Goal: Task Accomplishment & Management: Complete application form

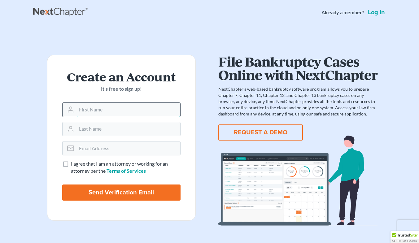
click at [115, 109] on input "text" at bounding box center [128, 110] width 104 height 14
type input "Kyle"
type input "Semroc"
click at [115, 150] on input "email" at bounding box center [128, 148] width 104 height 14
type input "semrock@nlsa.us"
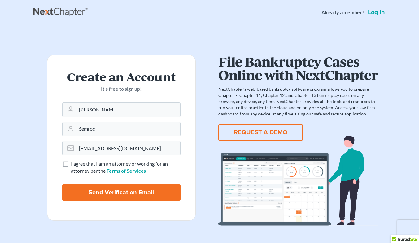
click at [71, 164] on label "I agree that I am an attorney or working for an attorney per the Terms of Servi…" at bounding box center [126, 167] width 110 height 14
click at [73, 164] on input "I agree that I am an attorney or working for an attorney per the Terms of Servi…" at bounding box center [75, 162] width 4 height 4
checkbox input "true"
click at [119, 194] on input "Send Verification Email" at bounding box center [121, 192] width 118 height 16
type input "Thinking..."
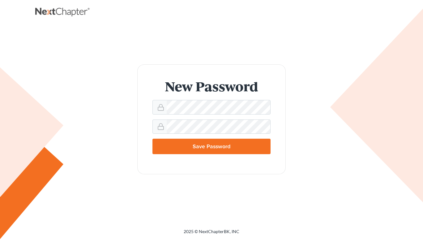
click at [213, 146] on input "Save Password" at bounding box center [212, 146] width 118 height 15
type input "Thinking..."
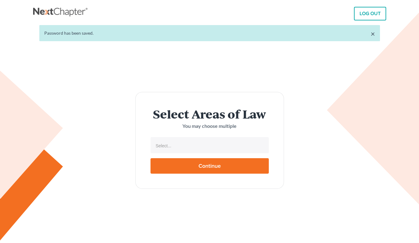
select select
click at [205, 149] on input "text" at bounding box center [209, 145] width 110 height 9
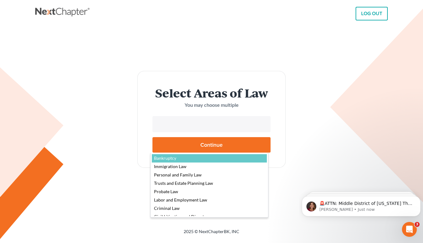
select select "4556"
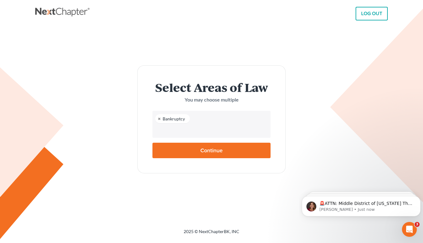
click at [218, 151] on input "Continue" at bounding box center [212, 150] width 118 height 15
type input "Thinking..."
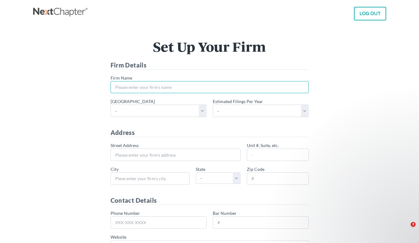
click at [140, 84] on input "* Firm Name" at bounding box center [209, 87] width 198 height 12
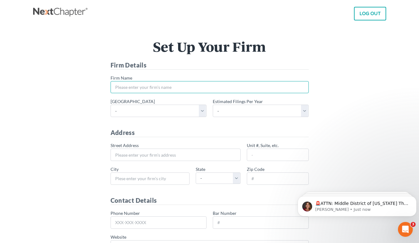
type input "Neighborhood Legal Services Association"
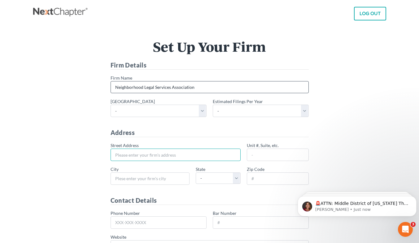
type input "[STREET_ADDRESS]"
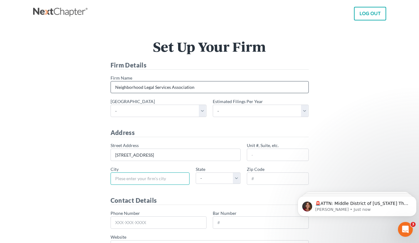
type input "Pittsburgh"
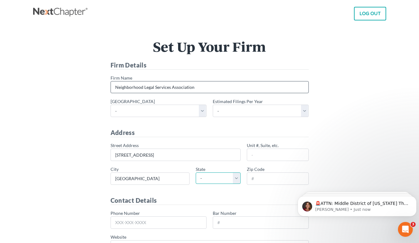
select select "PA"
type input "15222"
type input "412-586-6181"
click at [41, 129] on div "Set Up Your Firm Firm Details * Firm Name Neighborhood Legal Services Associati…" at bounding box center [209, 179] width 347 height 279
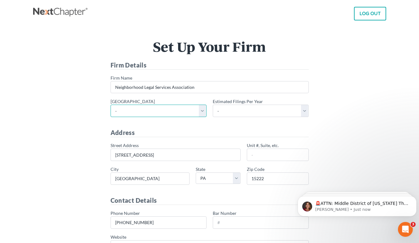
click at [201, 114] on select "- Alabama - Middle Alabama - Northern Alabama - Southern Alaska Arizona Arkansa…" at bounding box center [158, 111] width 96 height 12
select select "70"
click at [110, 105] on select "- Alabama - Middle Alabama - Northern Alabama - Southern Alaska Arizona Arkansa…" at bounding box center [158, 111] width 96 height 12
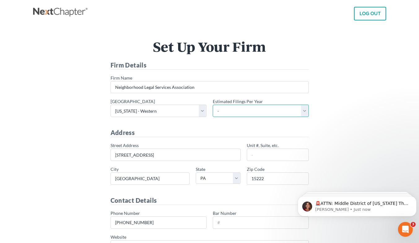
click at [305, 112] on select "- 1-10 11-50 50+" at bounding box center [261, 111] width 96 height 12
select select "1"
click at [213, 105] on select "- 1-10 11-50 50+" at bounding box center [261, 111] width 96 height 12
click at [45, 128] on div "Set Up Your Firm Firm Details * Firm Name Neighborhood Legal Services Associati…" at bounding box center [209, 179] width 347 height 279
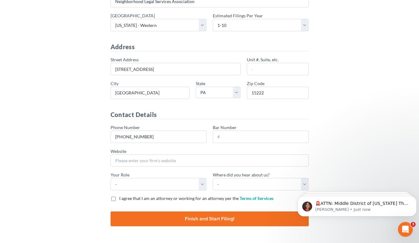
scroll to position [102, 0]
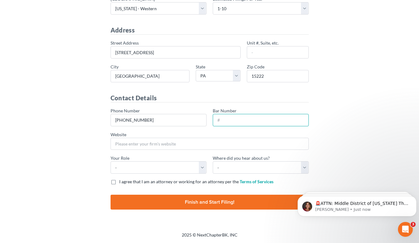
click at [259, 121] on input "Bar Number" at bounding box center [261, 120] width 96 height 12
type input "326107"
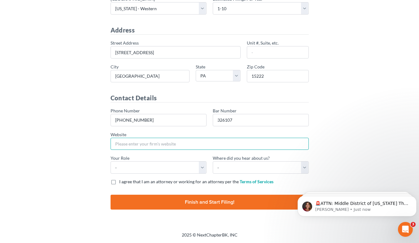
click at [172, 144] on input "Website" at bounding box center [209, 144] width 198 height 12
click at [149, 143] on input "Website" at bounding box center [209, 144] width 198 height 12
paste input "https://nlsa.us/"
type input "https://nlsa.us/"
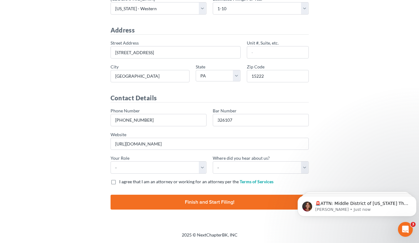
click at [46, 119] on div "Set Up Your Firm Firm Details * Firm Name Neighborhood Legal Services Associati…" at bounding box center [209, 76] width 347 height 279
click at [200, 169] on select "- Attorney Paralegal Assistant" at bounding box center [158, 167] width 96 height 12
select select "attorney"
click at [110, 161] on select "- Attorney Paralegal Assistant" at bounding box center [158, 167] width 96 height 12
click at [301, 167] on select "- Bar association Capterra Clio Email Facebook Google Word of mouth Other" at bounding box center [261, 167] width 96 height 12
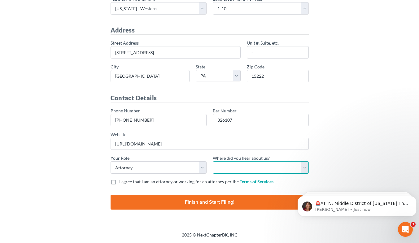
select select "Word of Mouth"
click at [213, 161] on select "- Bar association Capterra Clio Email Facebook Google Word of mouth Other" at bounding box center [261, 167] width 96 height 12
click at [119, 182] on label "I agree that I am an attorney or working for an attorney per the Terms of Servi…" at bounding box center [196, 182] width 154 height 6
click at [122, 182] on input "I agree that I am an attorney or working for an attorney per the Terms of Servi…" at bounding box center [124, 181] width 4 height 4
checkbox input "true"
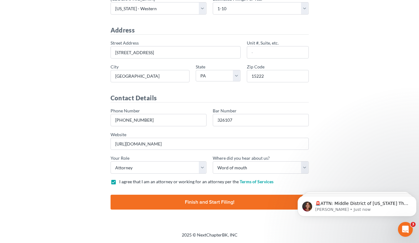
click at [61, 156] on div "Set Up Your Firm Firm Details * Firm Name Neighborhood Legal Services Associati…" at bounding box center [209, 76] width 347 height 279
click at [210, 199] on input "Finish and Start Filing!" at bounding box center [209, 202] width 198 height 15
type input "Thinking..."
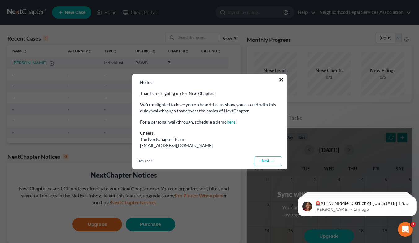
click at [280, 83] on button "×" at bounding box center [281, 80] width 6 height 10
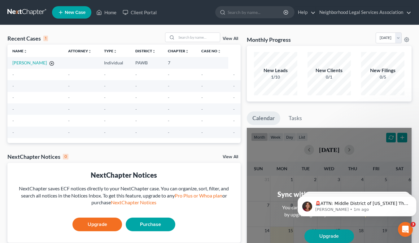
click at [49, 62] on icon "button" at bounding box center [51, 63] width 5 height 5
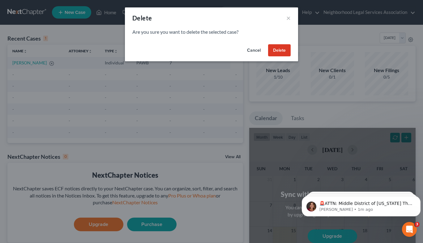
click at [277, 51] on button "Delete" at bounding box center [279, 50] width 23 height 12
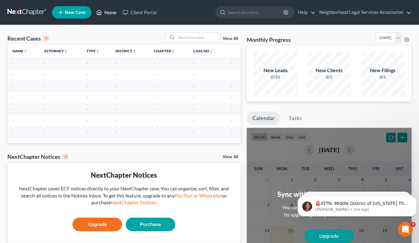
click at [105, 12] on link "Home" at bounding box center [106, 12] width 26 height 11
click at [144, 12] on link "Client Portal" at bounding box center [139, 12] width 40 height 11
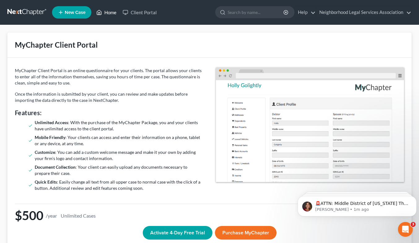
click at [110, 14] on link "Home" at bounding box center [106, 12] width 26 height 11
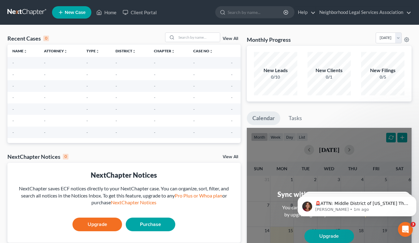
click at [71, 10] on span "New Case" at bounding box center [75, 12] width 21 height 5
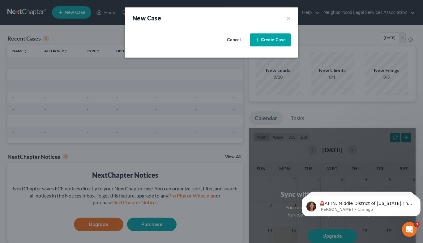
select select "69"
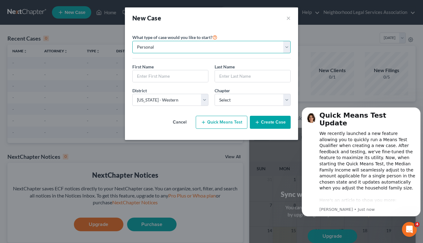
click at [174, 46] on select "Personal Business" at bounding box center [211, 47] width 158 height 12
click at [224, 19] on div "New Case ×" at bounding box center [211, 18] width 158 height 9
click at [183, 76] on input "text" at bounding box center [171, 76] width 76 height 12
type input "Arlene"
click at [242, 77] on input "text" at bounding box center [253, 76] width 76 height 12
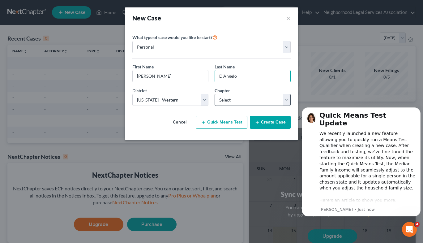
type input "D'Angelo"
click at [286, 98] on select "Select 7 11 12 13" at bounding box center [253, 100] width 76 height 12
select select "3"
click at [215, 94] on select "Select 7 11 12 13" at bounding box center [253, 100] width 76 height 12
click at [264, 123] on button "Create Case" at bounding box center [270, 122] width 41 height 13
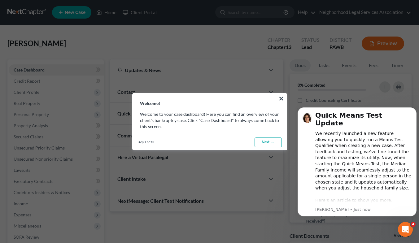
click at [270, 140] on link "Next →" at bounding box center [267, 142] width 27 height 10
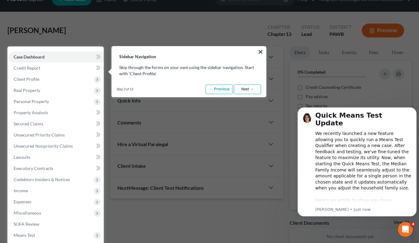
scroll to position [28, 0]
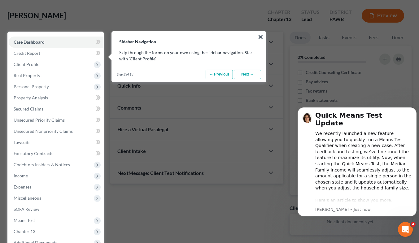
click at [245, 75] on link "Next →" at bounding box center [247, 75] width 27 height 10
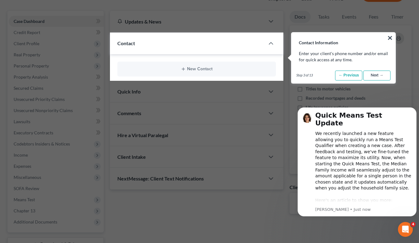
scroll to position [50, 0]
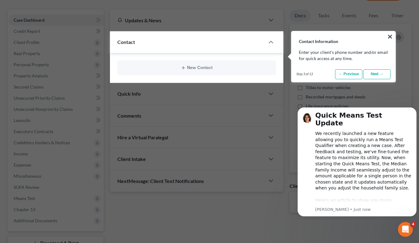
click at [376, 77] on link "Next →" at bounding box center [376, 74] width 27 height 10
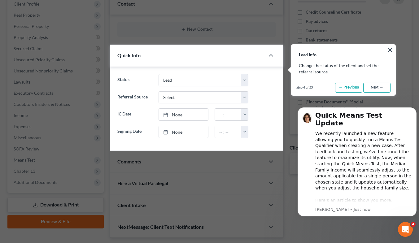
scroll to position [102, 0]
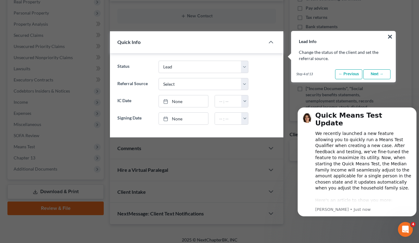
click at [377, 74] on link "Next →" at bounding box center [376, 74] width 27 height 10
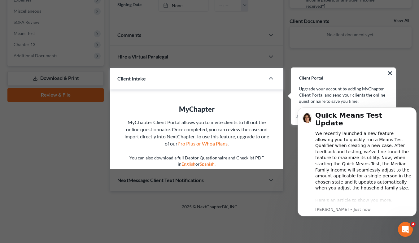
scroll to position [251, 0]
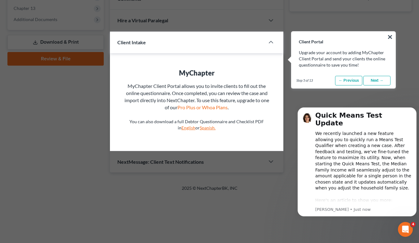
click at [380, 81] on link "Next →" at bounding box center [376, 81] width 27 height 10
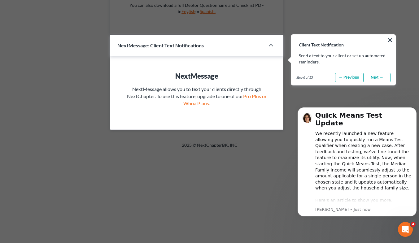
scroll to position [370, 0]
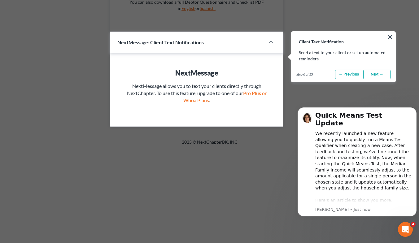
click at [376, 77] on link "Next →" at bounding box center [376, 75] width 27 height 10
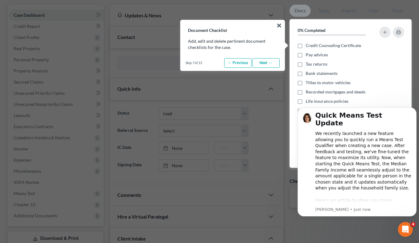
scroll to position [43, 0]
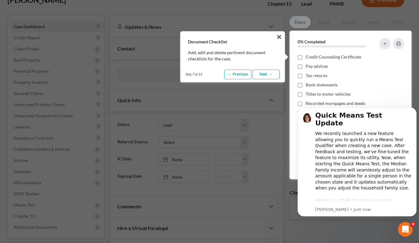
click at [276, 71] on link "Next →" at bounding box center [265, 75] width 27 height 10
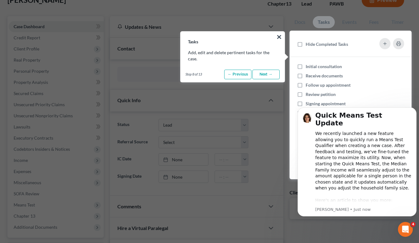
click at [276, 71] on link "Next →" at bounding box center [265, 75] width 27 height 10
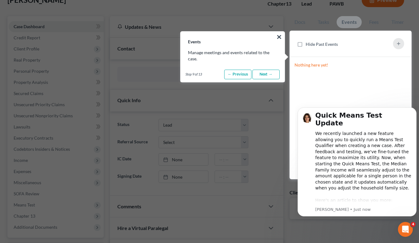
click at [276, 71] on link "Next →" at bounding box center [265, 75] width 27 height 10
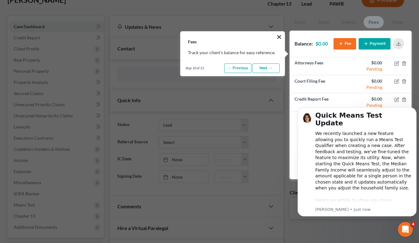
click at [276, 71] on link "Next →" at bounding box center [265, 68] width 27 height 10
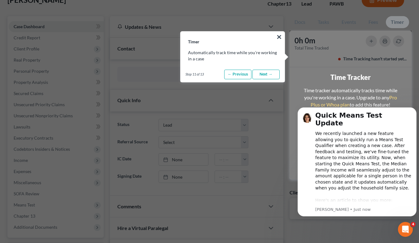
click at [275, 74] on link "Next →" at bounding box center [265, 75] width 27 height 10
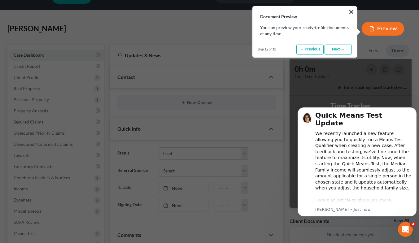
scroll to position [0, 0]
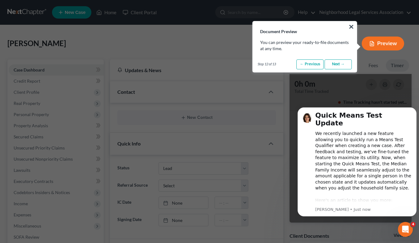
click at [338, 63] on link "Next →" at bounding box center [337, 64] width 27 height 10
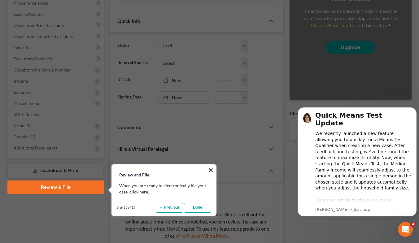
scroll to position [256, 0]
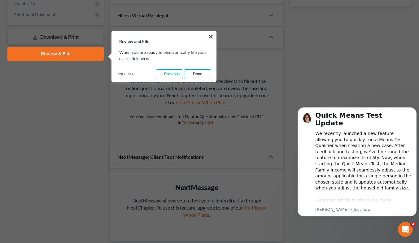
click at [200, 72] on link "Done" at bounding box center [197, 74] width 27 height 10
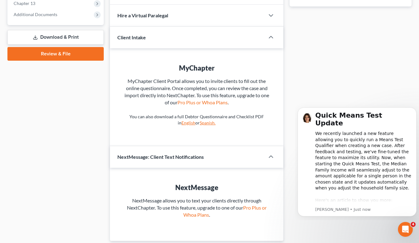
click at [60, 165] on div "Case Dashboard Payments Invoices Payments Payments Credit Report Client Profile" at bounding box center [55, 22] width 102 height 438
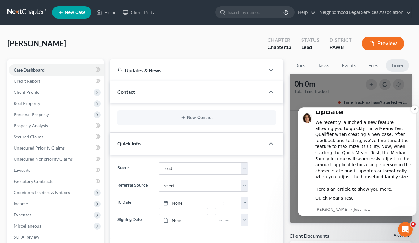
scroll to position [16, 0]
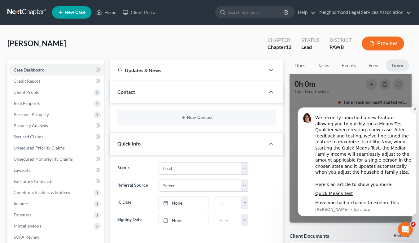
click at [413, 109] on icon "Dismiss notification" at bounding box center [414, 108] width 3 height 3
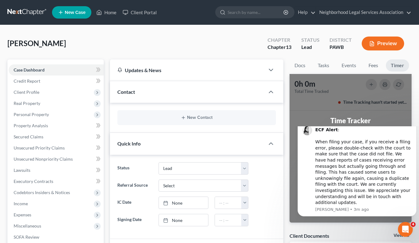
click at [413, 123] on icon "Dismiss notification" at bounding box center [414, 121] width 3 height 3
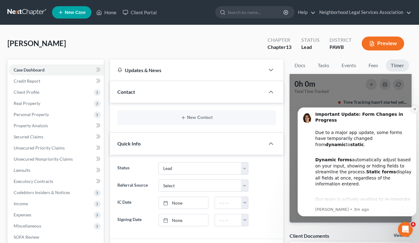
click at [414, 109] on icon "Dismiss notification" at bounding box center [414, 109] width 2 height 2
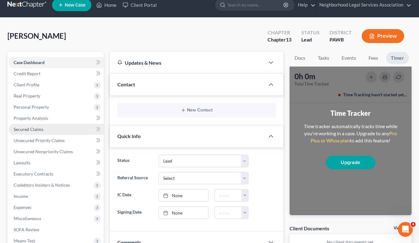
scroll to position [0, 0]
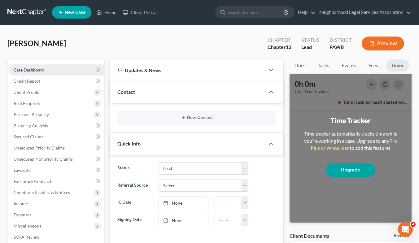
click at [59, 68] on link "Case Dashboard" at bounding box center [56, 69] width 95 height 11
click at [56, 83] on link "Credit Report" at bounding box center [56, 81] width 95 height 11
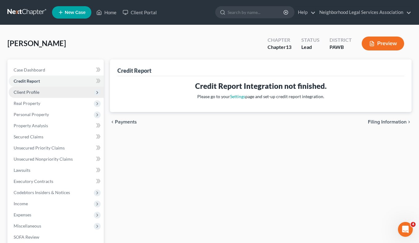
click at [35, 93] on span "Client Profile" at bounding box center [27, 91] width 26 height 5
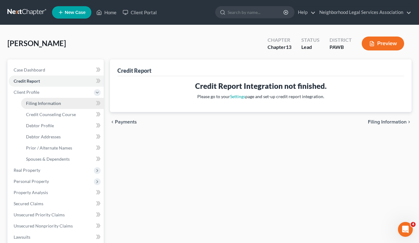
click at [42, 103] on span "Filing Information" at bounding box center [43, 103] width 35 height 5
select select "1"
select select "0"
select select "3"
select select "69"
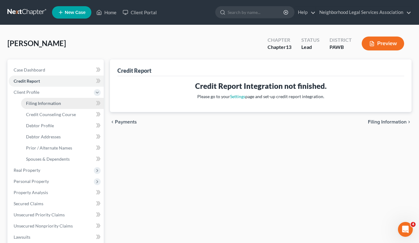
select select "39"
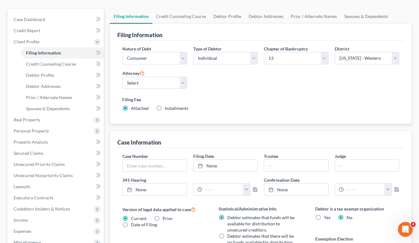
scroll to position [93, 0]
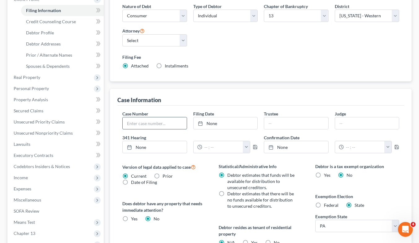
click at [159, 120] on input "text" at bounding box center [155, 123] width 64 height 12
click at [202, 87] on div "Filing Information Nature of Debt Select Business Consumer Other Nature of Busi…" at bounding box center [260, 138] width 301 height 315
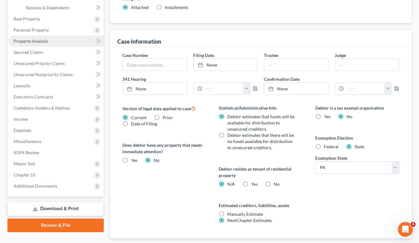
scroll to position [155, 0]
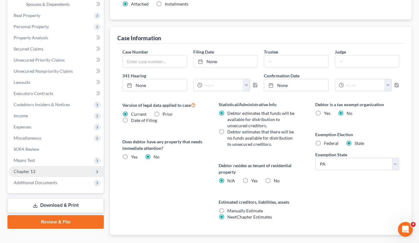
click at [37, 171] on span "Chapter 13" at bounding box center [56, 171] width 95 height 11
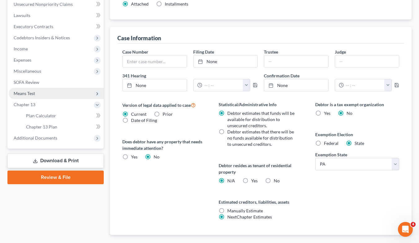
click at [44, 95] on span "Means Test" at bounding box center [56, 93] width 95 height 11
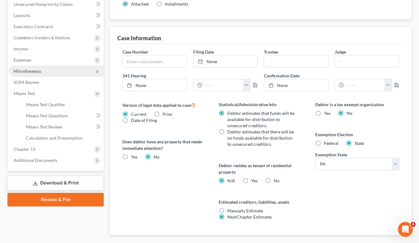
click at [34, 70] on span "Miscellaneous" at bounding box center [28, 70] width 28 height 5
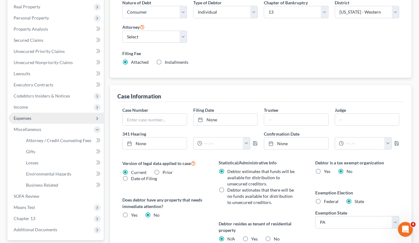
scroll to position [93, 0]
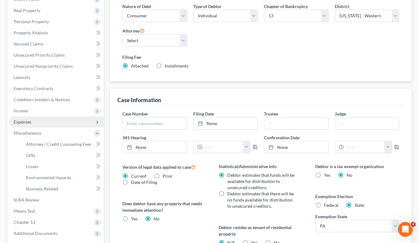
click at [28, 123] on span "Expenses" at bounding box center [23, 121] width 18 height 5
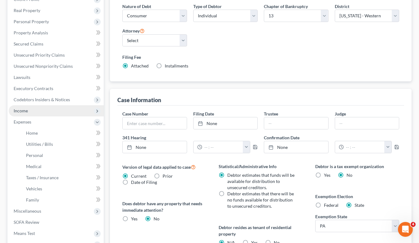
click at [23, 109] on span "Income" at bounding box center [21, 110] width 14 height 5
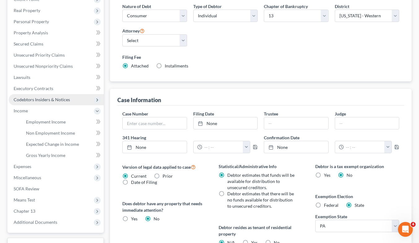
click at [33, 99] on span "Codebtors Insiders & Notices" at bounding box center [42, 99] width 56 height 5
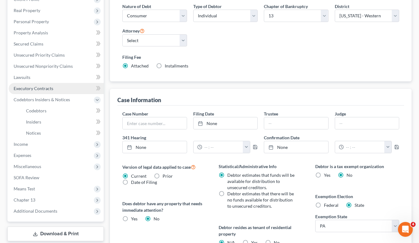
click at [41, 88] on span "Executory Contracts" at bounding box center [34, 88] width 40 height 5
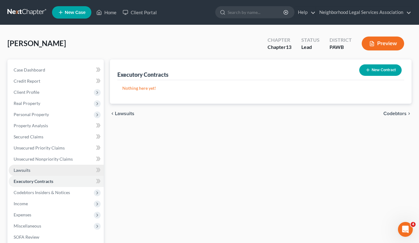
click at [17, 169] on span "Lawsuits" at bounding box center [22, 169] width 17 height 5
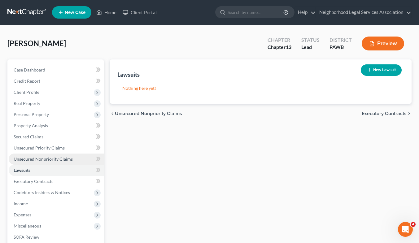
click at [27, 159] on span "Unsecured Nonpriority Claims" at bounding box center [43, 158] width 59 height 5
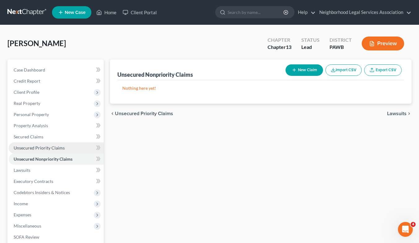
click at [28, 148] on span "Unsecured Priority Claims" at bounding box center [39, 147] width 51 height 5
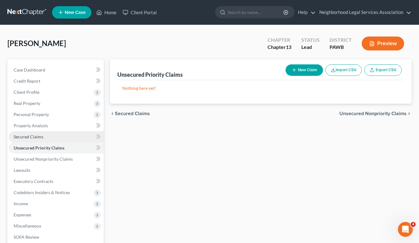
click at [31, 135] on span "Secured Claims" at bounding box center [29, 136] width 30 height 5
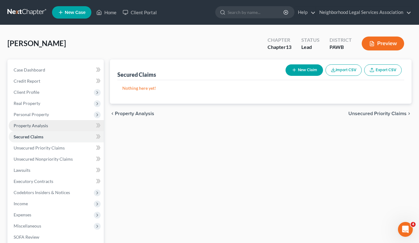
click at [32, 124] on span "Property Analysis" at bounding box center [31, 125] width 34 height 5
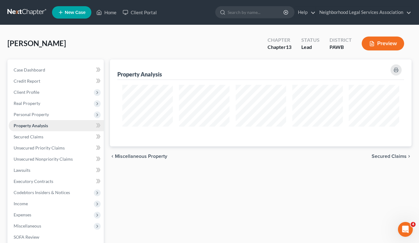
scroll to position [87, 301]
click at [31, 116] on span "Personal Property" at bounding box center [31, 114] width 35 height 5
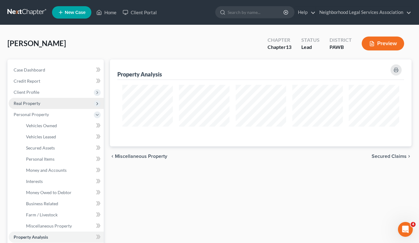
click at [32, 103] on span "Real Property" at bounding box center [27, 103] width 27 height 5
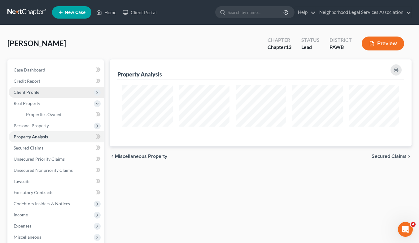
click at [32, 93] on span "Client Profile" at bounding box center [27, 91] width 26 height 5
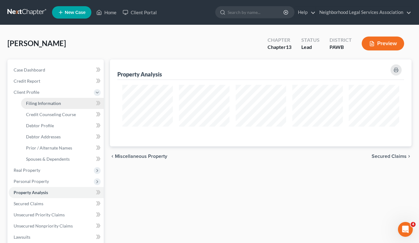
click at [42, 104] on span "Filing Information" at bounding box center [43, 103] width 35 height 5
select select "1"
select select "0"
select select "3"
select select "69"
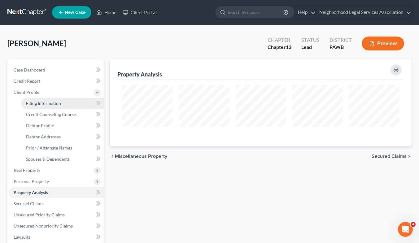
select select "0"
select select "39"
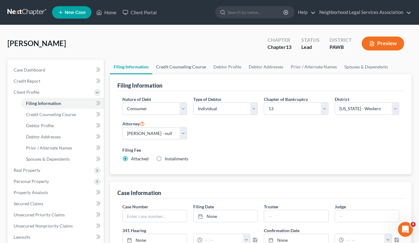
click at [196, 67] on link "Credit Counseling Course" at bounding box center [180, 66] width 57 height 15
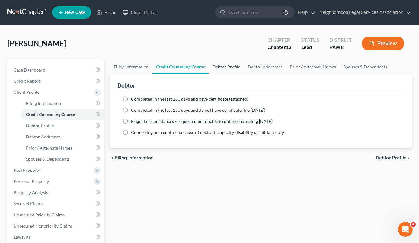
click at [217, 71] on link "Debtor Profile" at bounding box center [226, 66] width 35 height 15
select select "0"
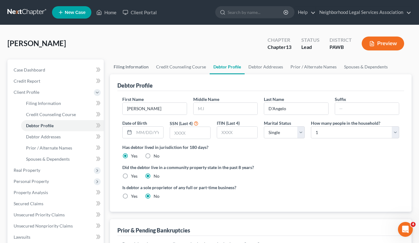
click at [141, 70] on link "Filing Information" at bounding box center [131, 66] width 42 height 15
select select "1"
select select "0"
select select "3"
select select "69"
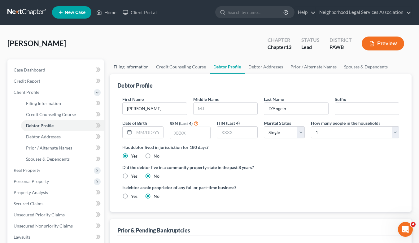
select select "0"
select select "39"
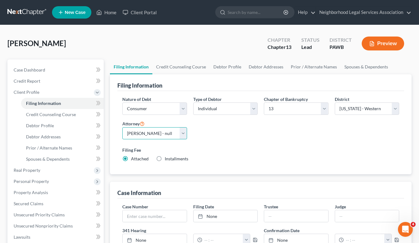
click at [180, 132] on select "Select [PERSON_NAME] - null" at bounding box center [154, 133] width 64 height 12
click at [216, 136] on div "Nature of Debt Select Business Consumer Other Nature of Business Select Clearin…" at bounding box center [260, 131] width 283 height 71
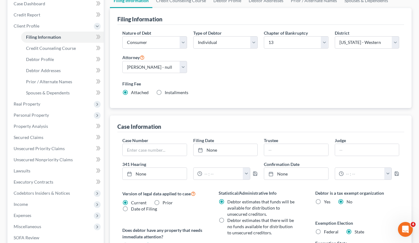
scroll to position [66, 0]
click at [157, 150] on input "text" at bounding box center [155, 150] width 64 height 12
type input "25-22294"
click at [248, 122] on div "Case Information" at bounding box center [260, 124] width 287 height 17
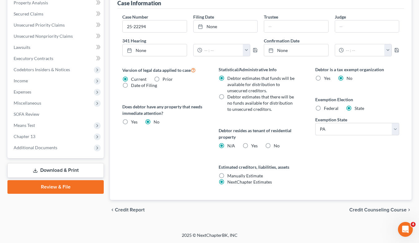
scroll to position [128, 0]
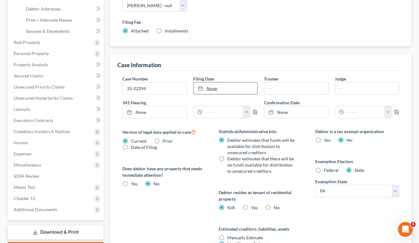
click at [199, 89] on icon at bounding box center [200, 88] width 5 height 5
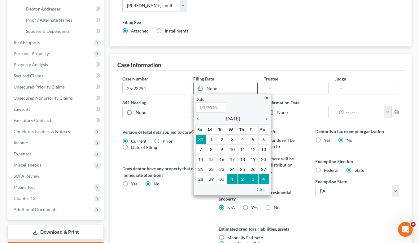
click at [198, 118] on icon "chevron_left" at bounding box center [199, 118] width 8 height 5
type input "9/15/2025"
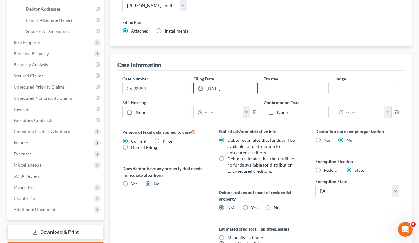
click at [302, 137] on div "Statistical/Administrative Info Debtor estimates that funds will be available f…" at bounding box center [260, 151] width 84 height 46
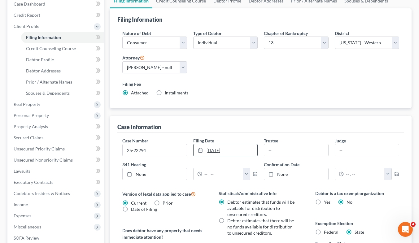
scroll to position [0, 0]
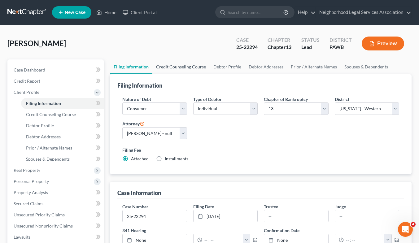
click at [179, 67] on link "Credit Counseling Course" at bounding box center [180, 66] width 57 height 15
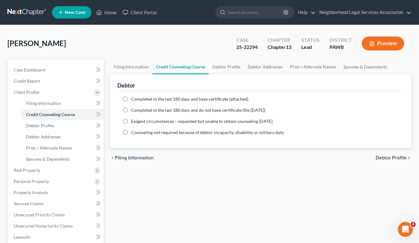
click at [131, 98] on label "Completed in the last 180 days and have certificate (attached)" at bounding box center [189, 99] width 117 height 6
click at [133, 98] on input "Completed in the last 180 days and have certificate (attached)" at bounding box center [135, 98] width 4 height 4
radio input "true"
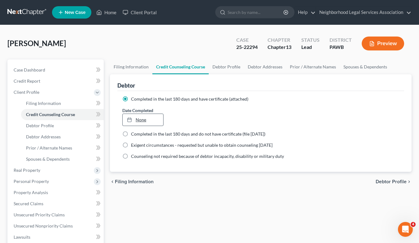
click at [145, 122] on link "None" at bounding box center [143, 120] width 40 height 12
type input "9/15/2025"
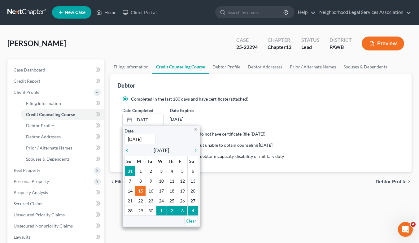
click at [256, 104] on ng-include "Completed in the last 180 days and have certificate (attached) Date Completed 9…" at bounding box center [260, 127] width 277 height 63
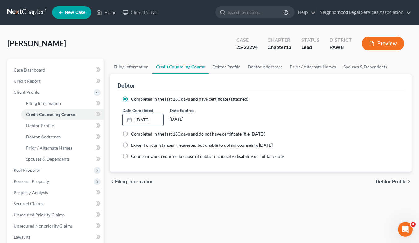
click at [141, 122] on link "9/15/2025" at bounding box center [143, 120] width 40 height 12
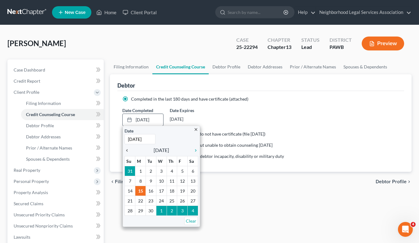
click at [127, 152] on icon "chevron_left" at bounding box center [128, 150] width 8 height 5
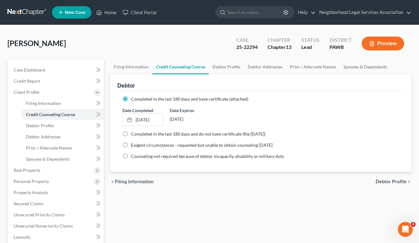
click at [335, 205] on div "Filing Information Credit Counseling Course Debtor Profile Debtor Addresses Pri…" at bounding box center [261, 221] width 308 height 324
click at [228, 66] on link "Debtor Profile" at bounding box center [226, 66] width 35 height 15
select select "0"
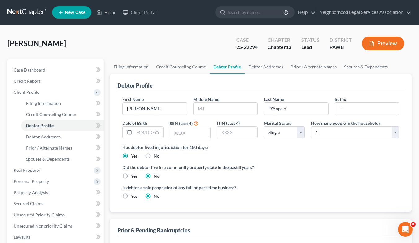
click at [20, 11] on link at bounding box center [27, 12] width 40 height 11
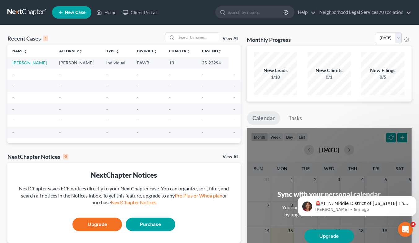
click at [32, 14] on link at bounding box center [27, 12] width 40 height 11
click at [37, 64] on link "[PERSON_NAME]" at bounding box center [29, 62] width 34 height 5
select select "10"
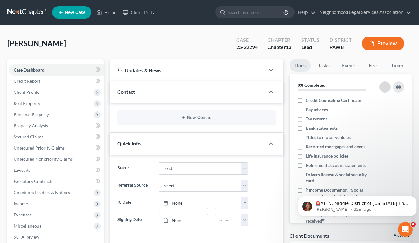
click at [386, 87] on icon "button" at bounding box center [384, 86] width 5 height 5
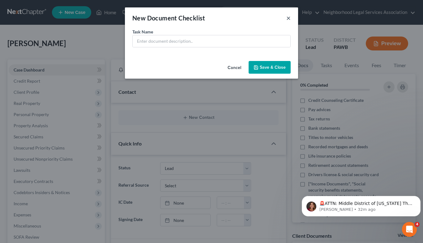
click at [287, 18] on button "×" at bounding box center [289, 17] width 4 height 7
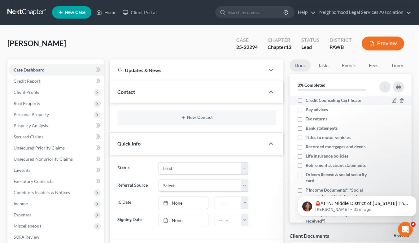
click at [324, 102] on span "Credit Counseling Certificate" at bounding box center [332, 100] width 55 height 6
click at [312, 101] on input "Credit Counseling Certificate" at bounding box center [310, 99] width 4 height 4
click at [305, 101] on label "Credit Counseling Certificate" at bounding box center [332, 100] width 55 height 6
click at [308, 101] on input "Credit Counseling Certificate" at bounding box center [310, 99] width 4 height 4
checkbox input "false"
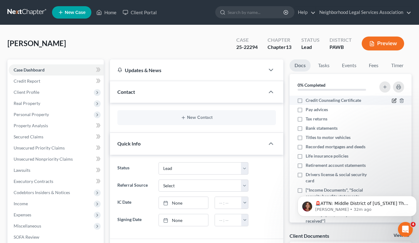
click at [391, 100] on icon "button" at bounding box center [393, 100] width 5 height 5
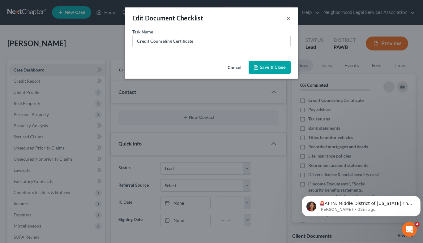
click at [288, 17] on button "×" at bounding box center [289, 17] width 4 height 7
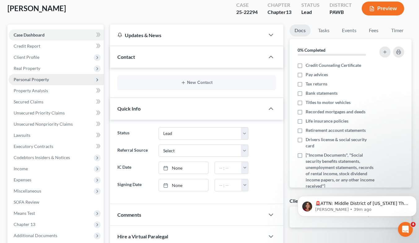
scroll to position [124, 0]
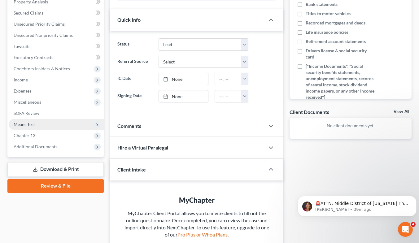
click at [58, 121] on span "Means Test" at bounding box center [56, 124] width 95 height 11
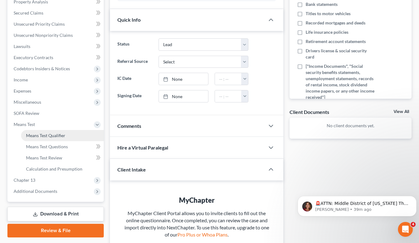
click at [54, 137] on span "Means Test Qualifier" at bounding box center [45, 135] width 39 height 5
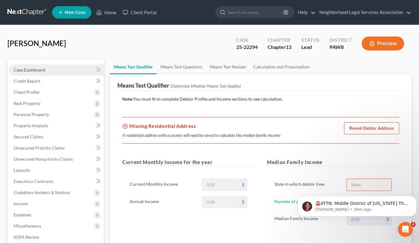
click at [38, 71] on span "Case Dashboard" at bounding box center [30, 69] width 32 height 5
select select "10"
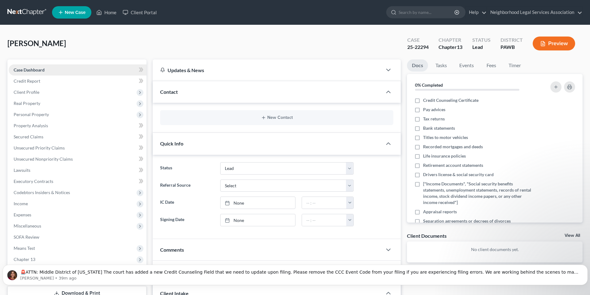
click at [32, 70] on span "Case Dashboard" at bounding box center [29, 69] width 31 height 5
click at [28, 79] on span "Credit Report" at bounding box center [27, 80] width 27 height 5
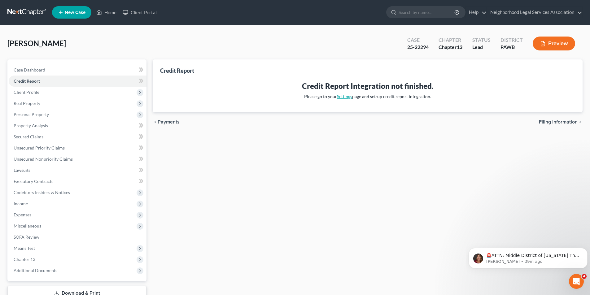
click at [347, 97] on link "Settings" at bounding box center [344, 96] width 15 height 5
select select "39"
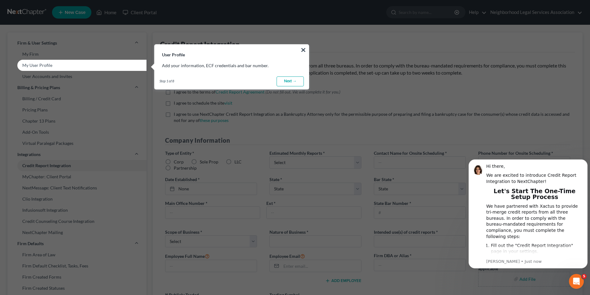
click at [293, 82] on link "Next →" at bounding box center [289, 81] width 27 height 10
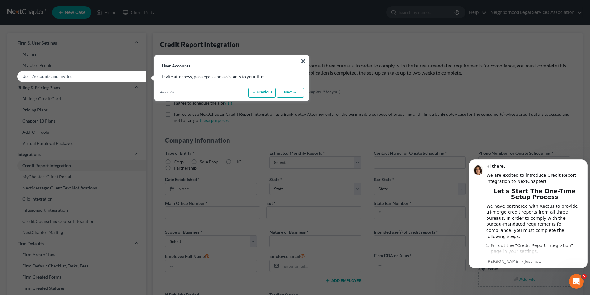
click at [288, 92] on link "Next →" at bounding box center [289, 93] width 27 height 10
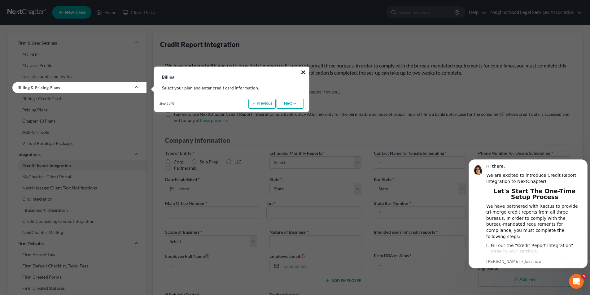
click at [301, 73] on button "×" at bounding box center [303, 72] width 6 height 10
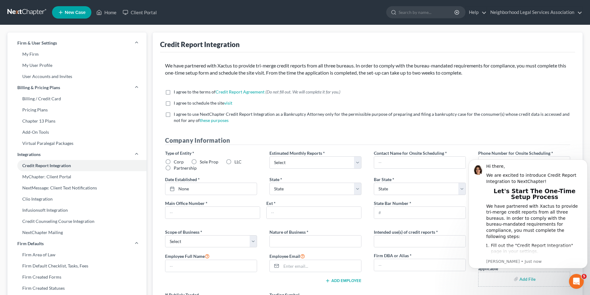
click at [423, 120] on label "I agree to use NextChapter Credit Report Integration as a Bankruptcy Attorney o…" at bounding box center [372, 117] width 396 height 12
click at [180, 115] on input "I agree to use NextChapter Credit Report Integration as a Bankruptcy Attorney o…" at bounding box center [178, 113] width 4 height 4
click at [174, 115] on label "I agree to use NextChapter Credit Report Integration as a Bankruptcy Attorney o…" at bounding box center [372, 117] width 396 height 12
click at [176, 115] on input "I agree to use NextChapter Credit Report Integration as a Bankruptcy Attorney o…" at bounding box center [178, 113] width 4 height 4
checkbox input "false"
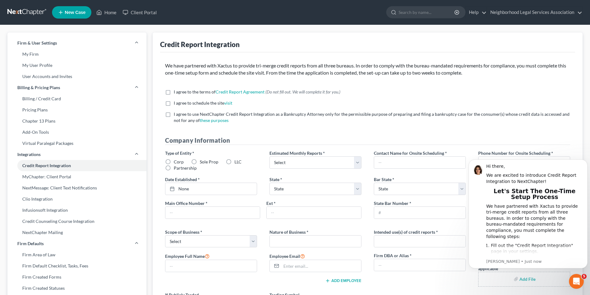
click at [24, 13] on link at bounding box center [27, 12] width 40 height 11
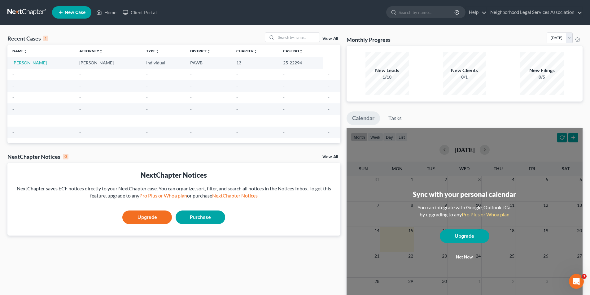
click at [33, 64] on link "[PERSON_NAME]" at bounding box center [29, 62] width 34 height 5
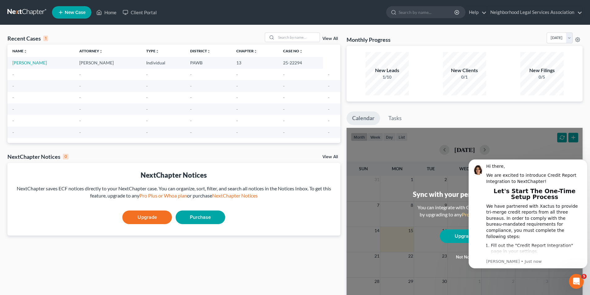
select select "10"
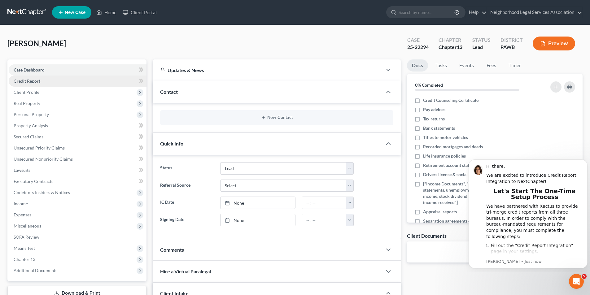
click at [18, 82] on span "Credit Report" at bounding box center [27, 80] width 27 height 5
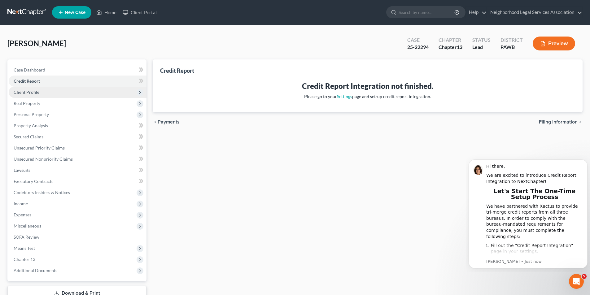
click at [26, 91] on span "Client Profile" at bounding box center [27, 91] width 26 height 5
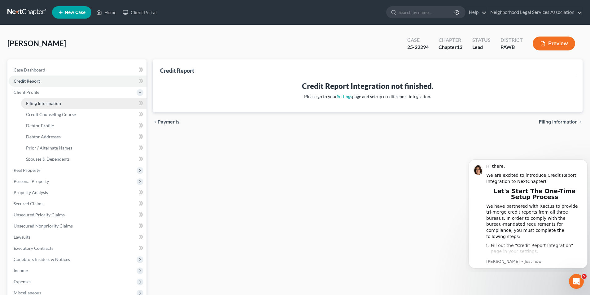
click at [42, 102] on span "Filing Information" at bounding box center [43, 103] width 35 height 5
select select "1"
select select "0"
select select "3"
select select "69"
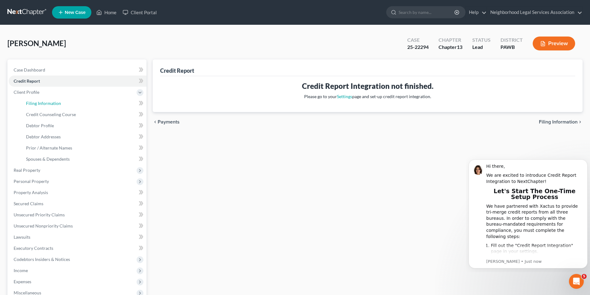
select select "0"
select select "39"
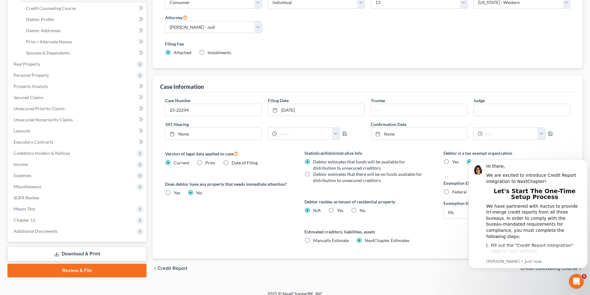
scroll to position [113, 0]
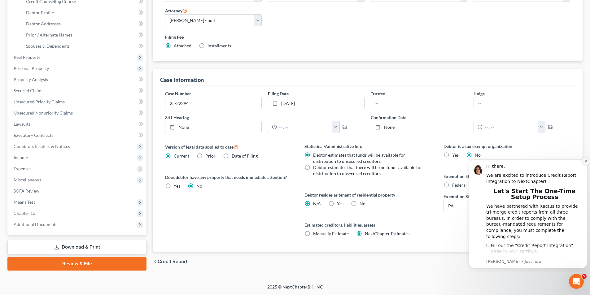
click at [585, 162] on icon "Dismiss notification" at bounding box center [585, 161] width 2 height 2
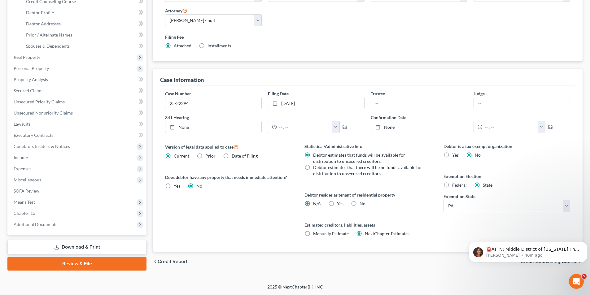
scroll to position [20, 0]
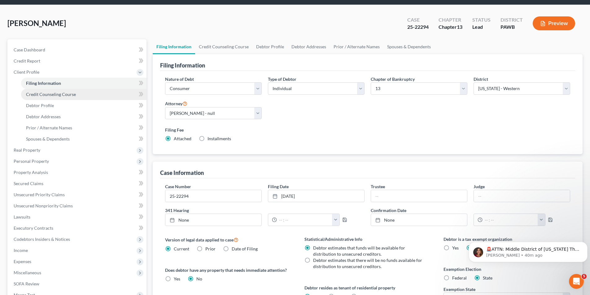
click at [59, 96] on span "Credit Counseling Course" at bounding box center [51, 94] width 50 height 5
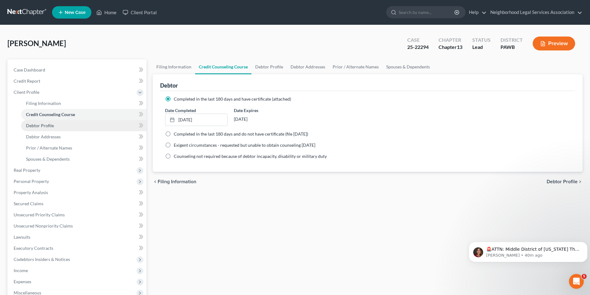
click at [45, 127] on span "Debtor Profile" at bounding box center [40, 125] width 28 height 5
select select "0"
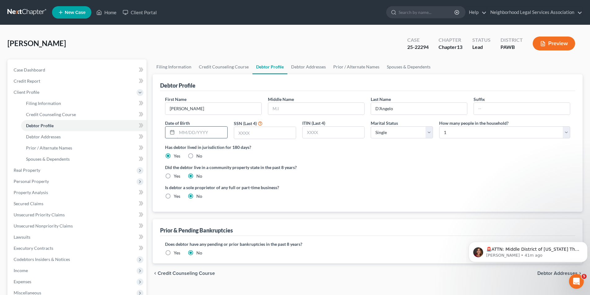
click at [181, 130] on input "text" at bounding box center [202, 133] width 50 height 12
type input "[DATE]"
click at [243, 132] on input "text" at bounding box center [265, 133] width 62 height 12
type input "2955"
click at [392, 170] on label "Did the debtor live in a community property state in the past 8 years?" at bounding box center [367, 167] width 405 height 6
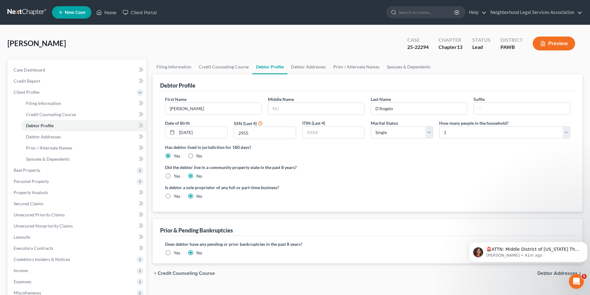
click at [345, 166] on label "Did the debtor live in a community property state in the past 8 years?" at bounding box center [367, 167] width 405 height 6
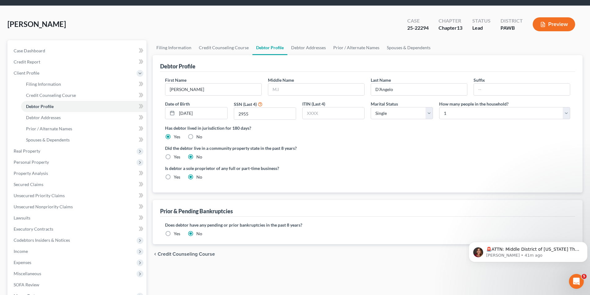
scroll to position [50, 0]
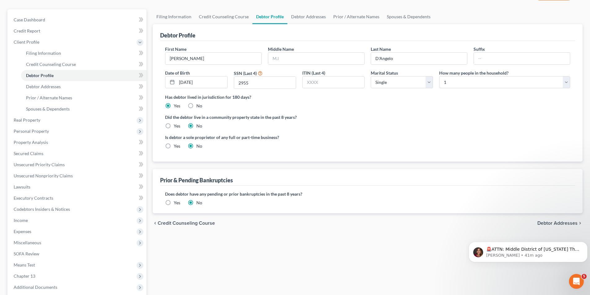
click at [552, 222] on span "Debtor Addresses" at bounding box center [557, 223] width 40 height 5
select select "0"
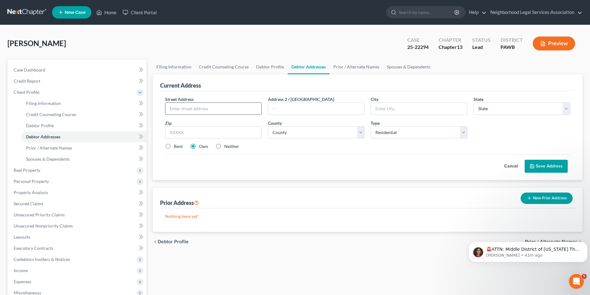
click at [212, 108] on input "text" at bounding box center [213, 109] width 96 height 12
click at [198, 111] on input "text" at bounding box center [213, 109] width 96 height 12
type input "[STREET_ADDRESS]"
click at [403, 111] on input "text" at bounding box center [419, 109] width 96 height 12
type input "[GEOGRAPHIC_DATA]"
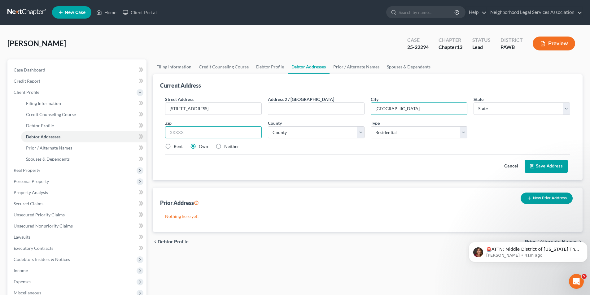
click at [203, 133] on input "text" at bounding box center [213, 132] width 97 height 12
type input "15229"
click at [263, 148] on div "Rent Own Neither" at bounding box center [367, 146] width 411 height 6
select select "39"
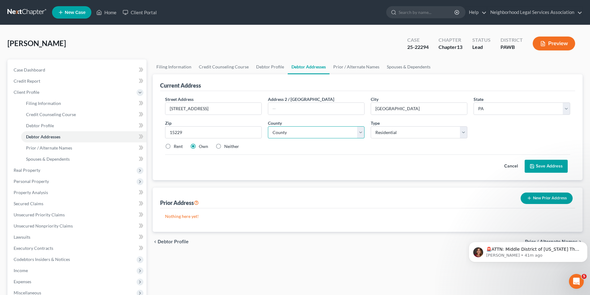
click at [359, 133] on select "County [GEOGRAPHIC_DATA] [GEOGRAPHIC_DATA] [GEOGRAPHIC_DATA] [GEOGRAPHIC_DATA] …" at bounding box center [316, 132] width 97 height 12
select select "1"
click at [268, 126] on select "County [GEOGRAPHIC_DATA] [GEOGRAPHIC_DATA] [GEOGRAPHIC_DATA] [GEOGRAPHIC_DATA] …" at bounding box center [316, 132] width 97 height 12
drag, startPoint x: 544, startPoint y: 169, endPoint x: 503, endPoint y: 162, distance: 42.2
click at [544, 169] on button "Save Address" at bounding box center [545, 166] width 43 height 13
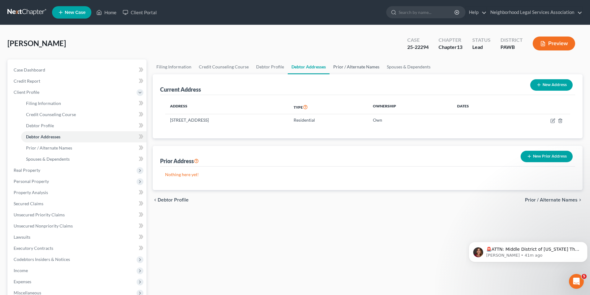
click at [360, 67] on link "Prior / Alternate Names" at bounding box center [356, 66] width 54 height 15
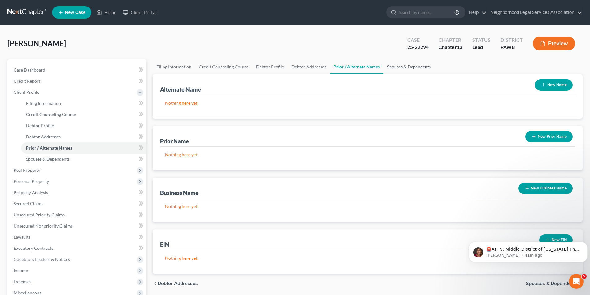
click at [414, 71] on link "Spouses & Dependents" at bounding box center [408, 66] width 51 height 15
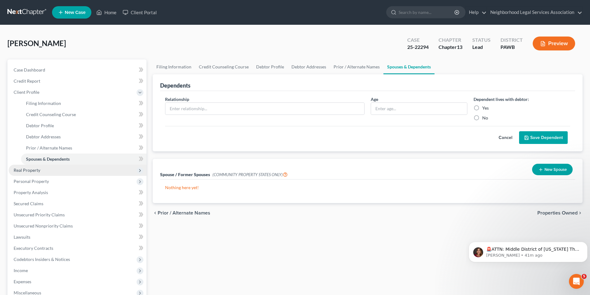
click at [32, 172] on span "Real Property" at bounding box center [27, 169] width 27 height 5
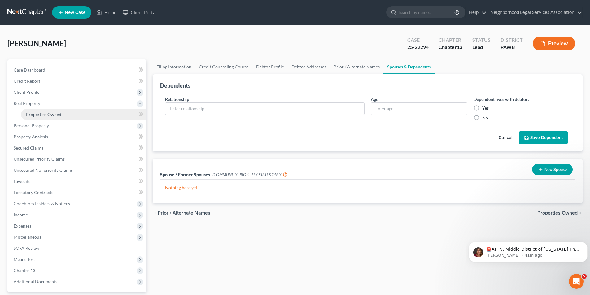
click at [45, 117] on span "Properties Owned" at bounding box center [43, 114] width 35 height 5
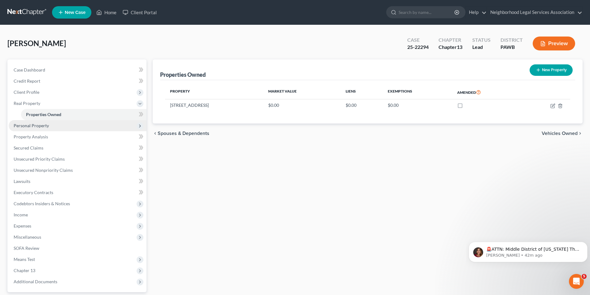
click at [37, 125] on span "Personal Property" at bounding box center [31, 125] width 35 height 5
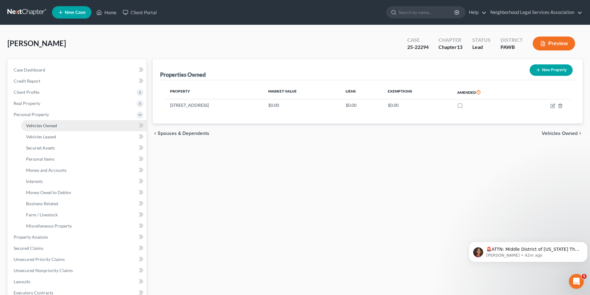
click at [36, 128] on span "Vehicles Owned" at bounding box center [41, 125] width 31 height 5
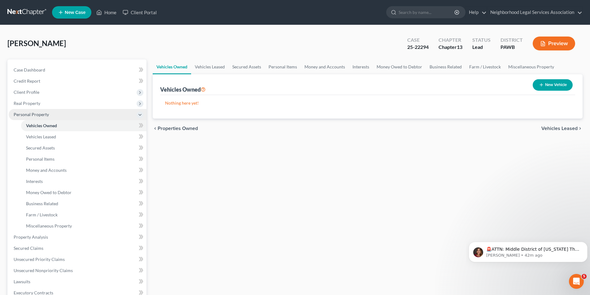
click at [36, 118] on span "Personal Property" at bounding box center [78, 114] width 138 height 11
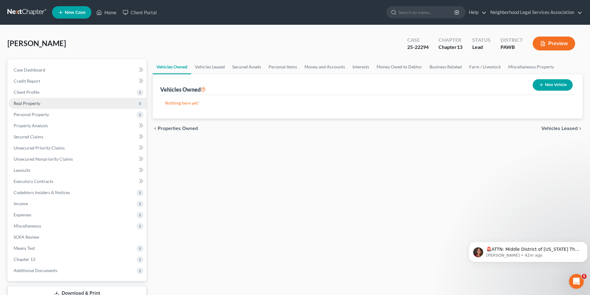
click at [32, 105] on span "Real Property" at bounding box center [27, 103] width 27 height 5
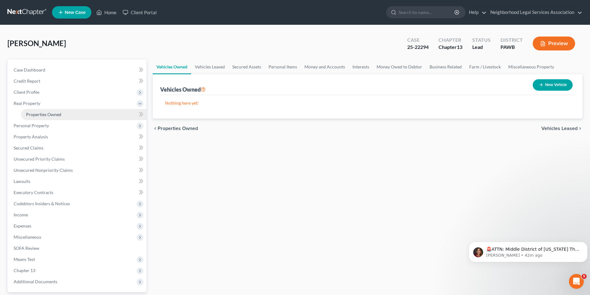
click at [42, 115] on span "Properties Owned" at bounding box center [43, 114] width 35 height 5
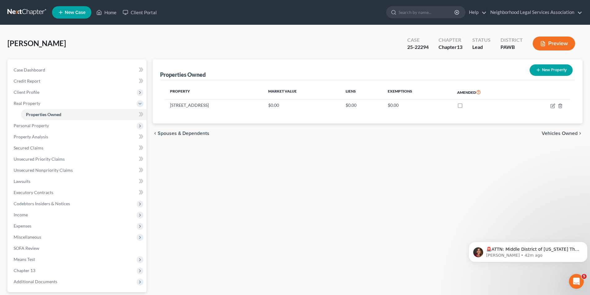
click at [542, 44] on icon "button" at bounding box center [543, 44] width 6 height 6
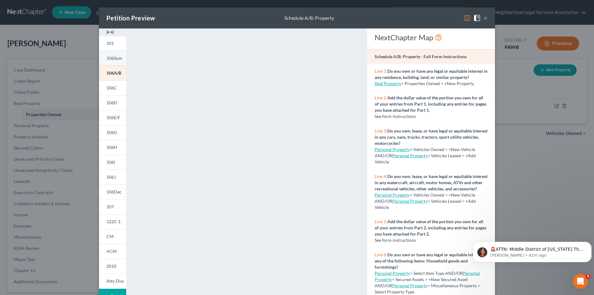
click at [114, 58] on span "106Sum" at bounding box center [114, 57] width 16 height 5
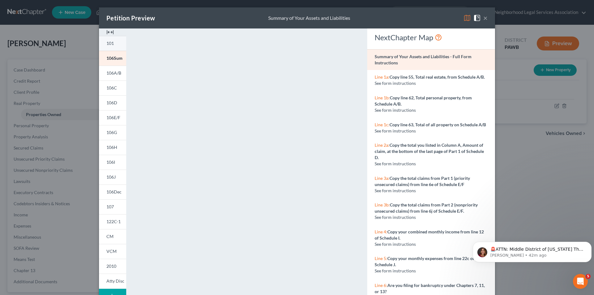
click at [107, 44] on span "101" at bounding box center [109, 43] width 7 height 5
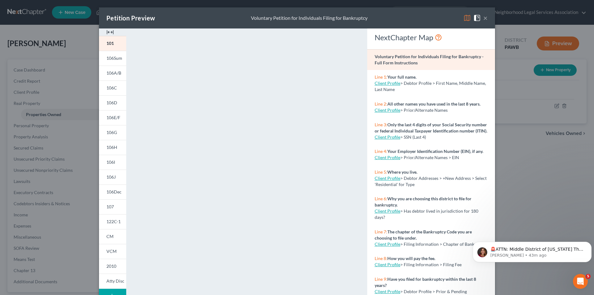
click at [483, 17] on button "×" at bounding box center [485, 17] width 4 height 7
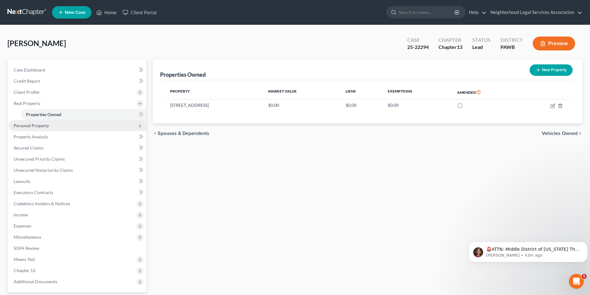
click at [39, 124] on span "Personal Property" at bounding box center [31, 125] width 35 height 5
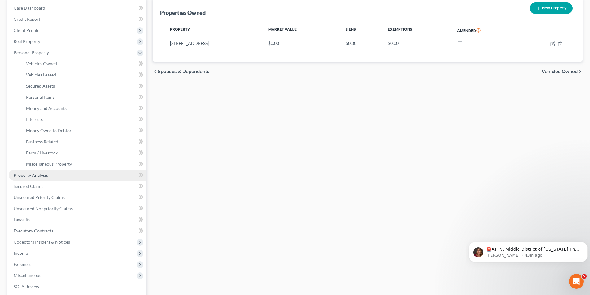
click at [34, 177] on span "Property Analysis" at bounding box center [31, 174] width 34 height 5
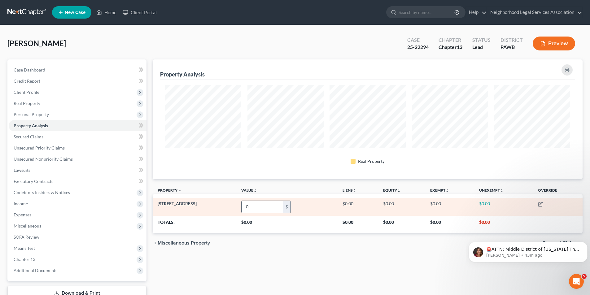
click at [286, 209] on div "$" at bounding box center [286, 207] width 7 height 12
click at [259, 209] on input "0" at bounding box center [261, 207] width 41 height 12
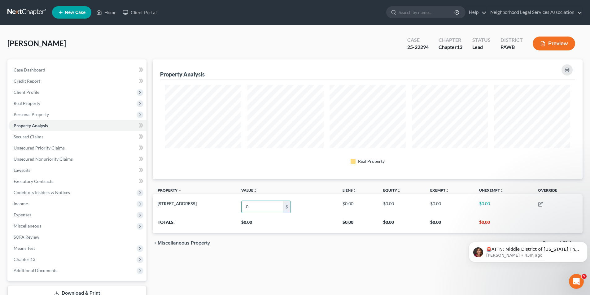
click at [273, 256] on div "Property Analysis Real Property Property unfold_more expand_more expand_less Va…" at bounding box center [367, 187] width 436 height 257
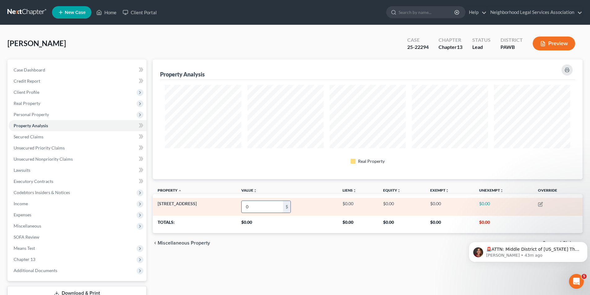
click at [264, 208] on input "0" at bounding box center [261, 207] width 41 height 12
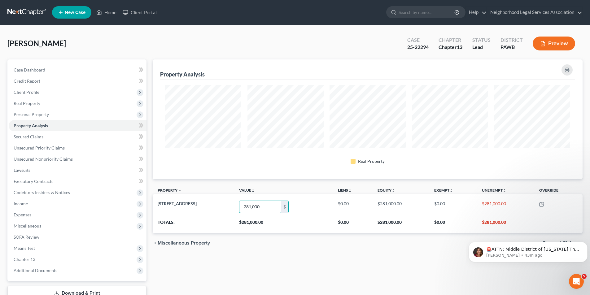
type input "281,000"
click at [308, 265] on div "Property Analysis Real Property Property unfold_more expand_more expand_less Va…" at bounding box center [367, 187] width 436 height 257
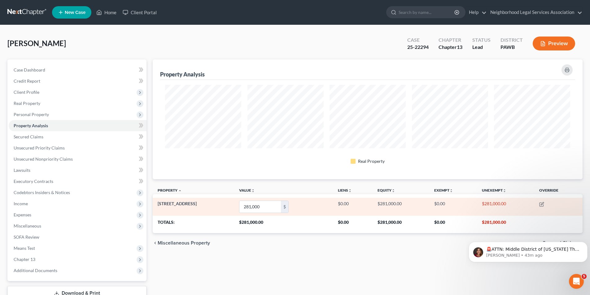
click at [338, 201] on td "$0.00" at bounding box center [353, 207] width 40 height 18
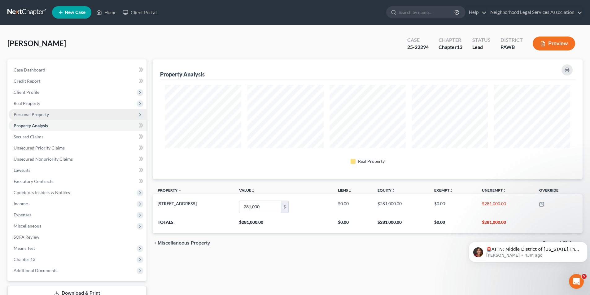
click at [34, 116] on span "Personal Property" at bounding box center [31, 114] width 35 height 5
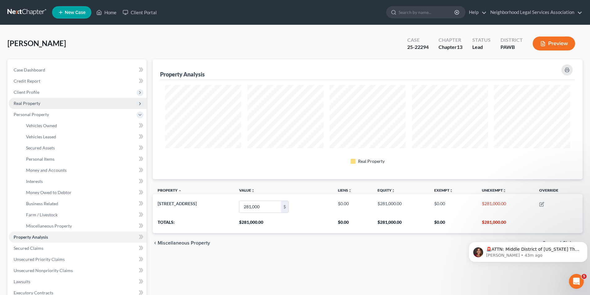
click at [28, 105] on span "Real Property" at bounding box center [27, 103] width 27 height 5
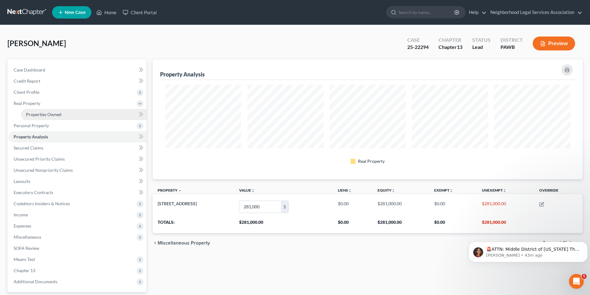
click at [35, 114] on span "Properties Owned" at bounding box center [43, 114] width 35 height 5
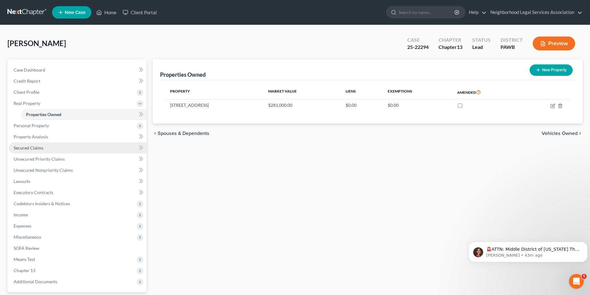
click at [38, 147] on span "Secured Claims" at bounding box center [29, 147] width 30 height 5
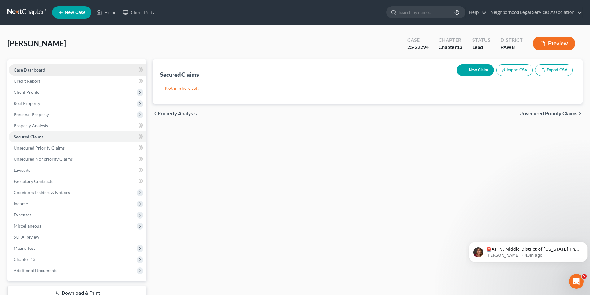
click at [28, 68] on span "Case Dashboard" at bounding box center [30, 69] width 32 height 5
select select "10"
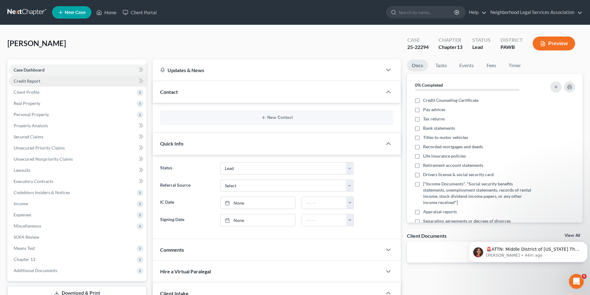
click at [27, 84] on link "Credit Report" at bounding box center [78, 81] width 138 height 11
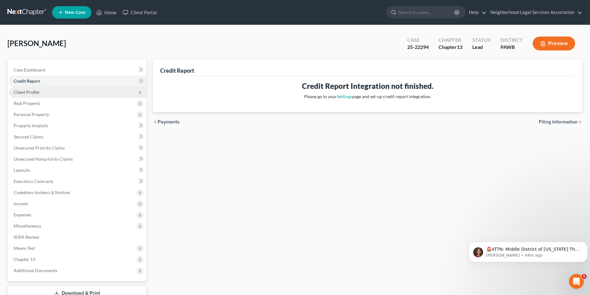
click at [28, 92] on span "Client Profile" at bounding box center [27, 91] width 26 height 5
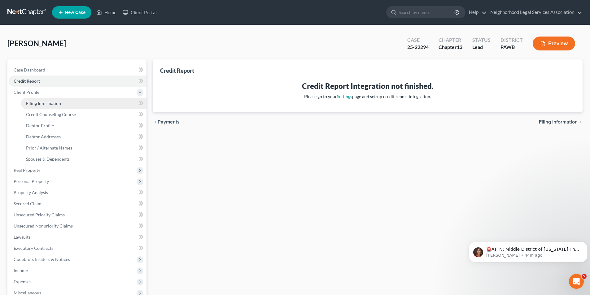
click at [54, 107] on link "Filing Information" at bounding box center [83, 103] width 125 height 11
select select "1"
select select "0"
select select "3"
select select "69"
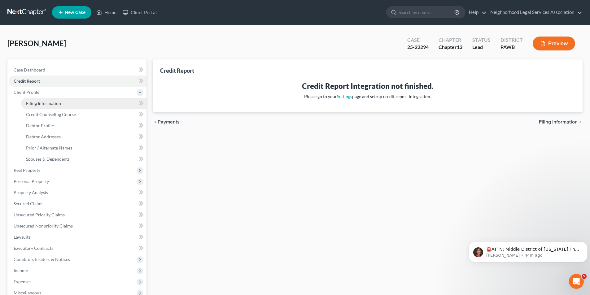
select select "0"
select select "39"
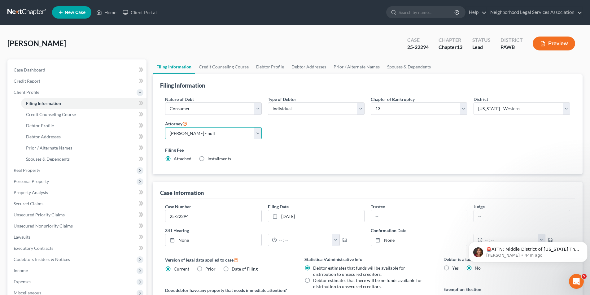
click at [253, 134] on select "Select [PERSON_NAME] - null" at bounding box center [213, 133] width 97 height 12
click at [270, 134] on div "Nature of Debt Select Business Consumer Other Nature of Business Select Clearin…" at bounding box center [367, 131] width 411 height 71
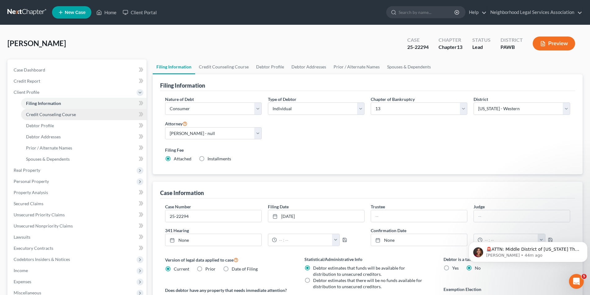
click at [55, 113] on span "Credit Counseling Course" at bounding box center [51, 114] width 50 height 5
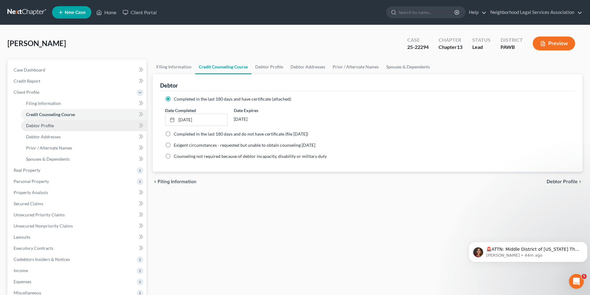
click at [44, 124] on span "Debtor Profile" at bounding box center [40, 125] width 28 height 5
select select "0"
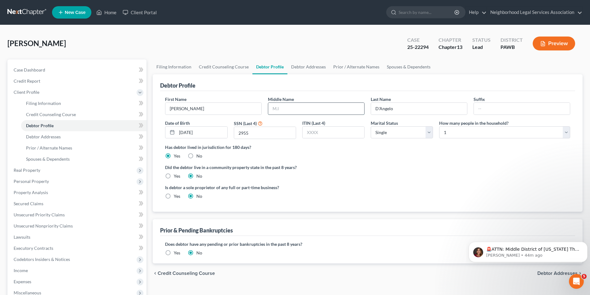
click at [287, 108] on input "text" at bounding box center [316, 109] width 96 height 12
type input "[PERSON_NAME]"
click at [370, 175] on div "Did the debtor live in a community property state in the past 8 years? Yes No" at bounding box center [367, 171] width 405 height 15
click at [360, 173] on div "Did the debtor live in a community property state in the past 8 years? Yes No" at bounding box center [367, 171] width 405 height 15
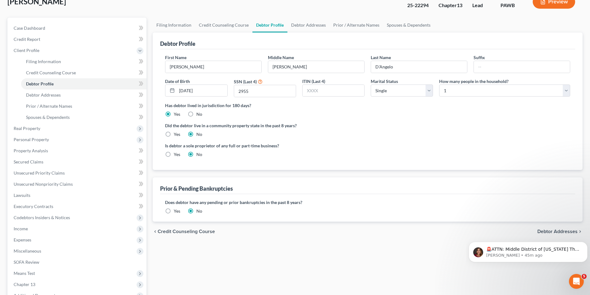
scroll to position [31, 0]
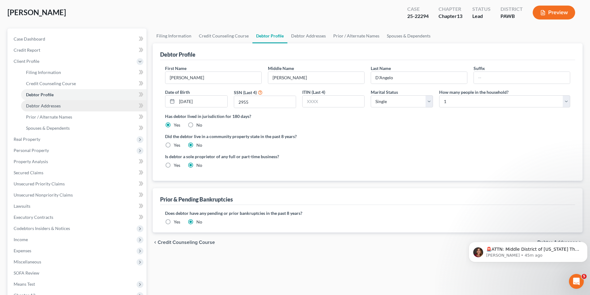
click at [49, 109] on link "Debtor Addresses" at bounding box center [83, 105] width 125 height 11
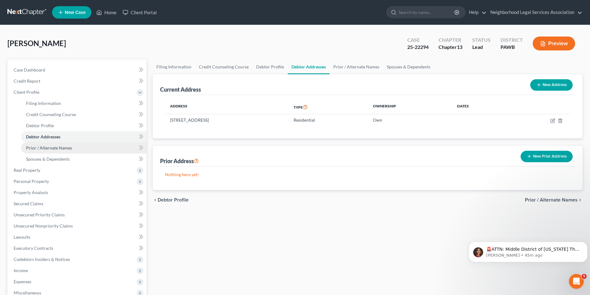
click at [45, 147] on span "Prior / Alternate Names" at bounding box center [49, 147] width 46 height 5
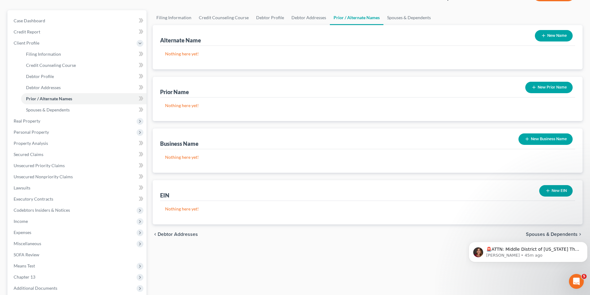
scroll to position [62, 0]
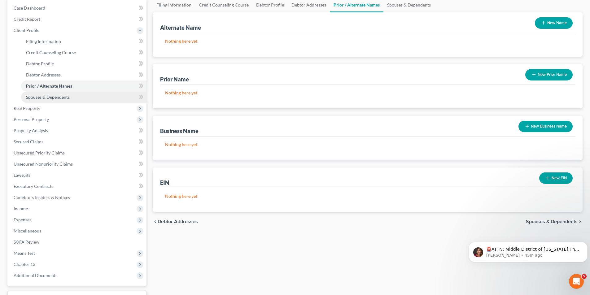
click at [53, 98] on span "Spouses & Dependents" at bounding box center [48, 96] width 44 height 5
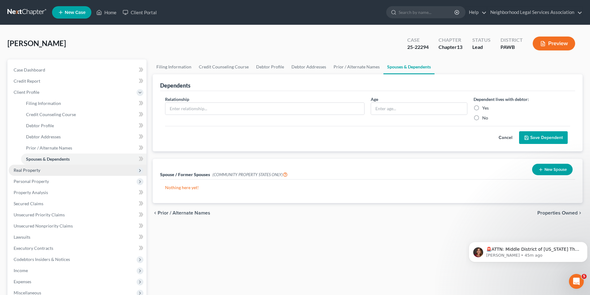
click at [28, 171] on span "Real Property" at bounding box center [27, 169] width 27 height 5
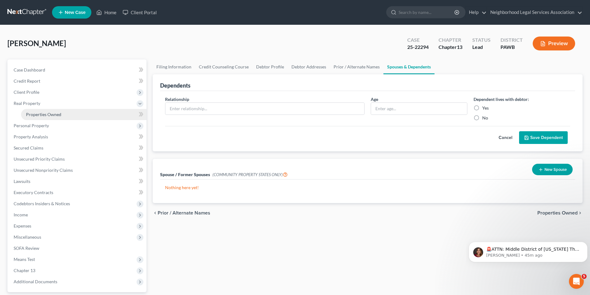
click at [38, 115] on span "Properties Owned" at bounding box center [43, 114] width 35 height 5
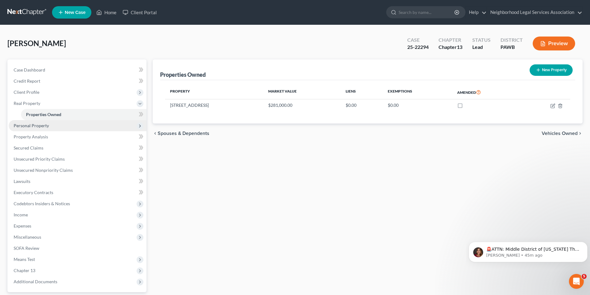
click at [36, 128] on span "Personal Property" at bounding box center [31, 125] width 35 height 5
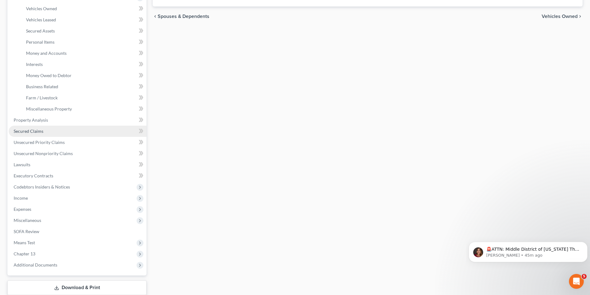
scroll to position [155, 0]
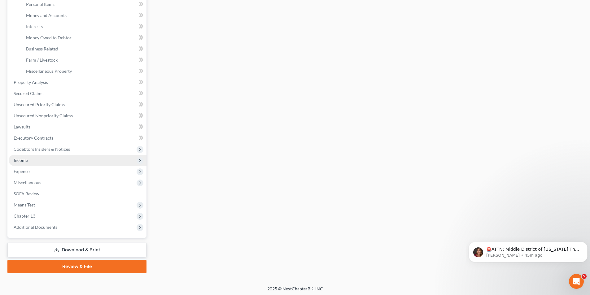
click at [30, 162] on span "Income" at bounding box center [78, 160] width 138 height 11
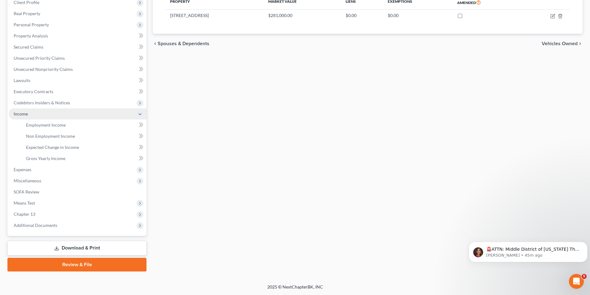
scroll to position [90, 0]
click at [47, 139] on link "Non Employment Income" at bounding box center [83, 136] width 125 height 11
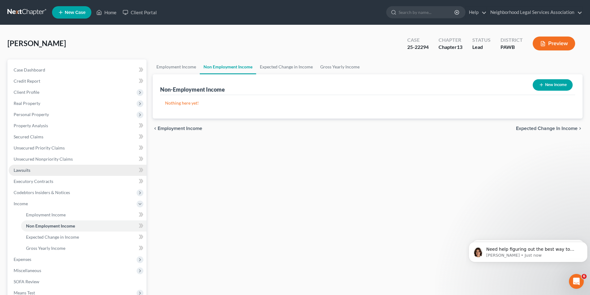
scroll to position [90, 0]
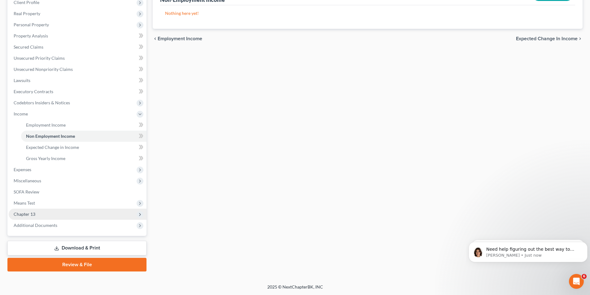
click at [28, 213] on span "Chapter 13" at bounding box center [25, 213] width 22 height 5
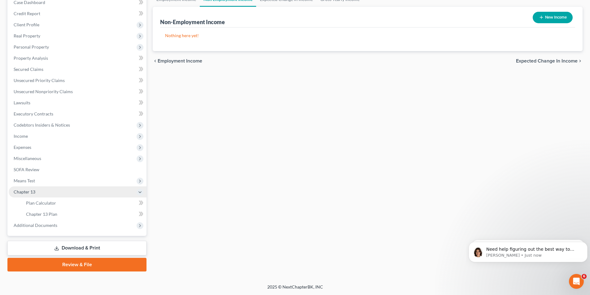
scroll to position [67, 0]
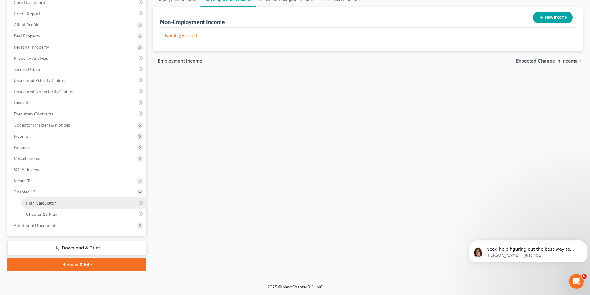
click at [44, 205] on span "Plan Calculator" at bounding box center [41, 202] width 30 height 5
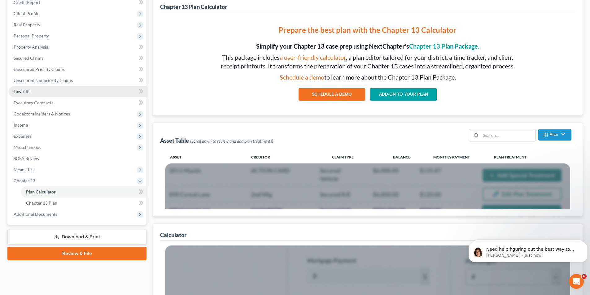
scroll to position [93, 0]
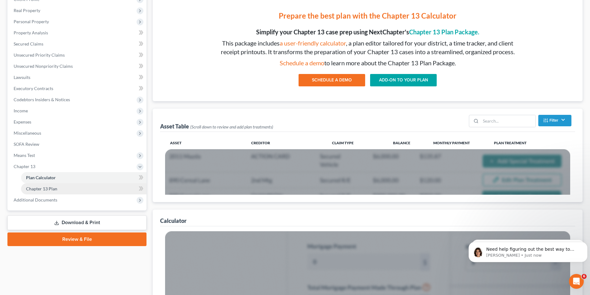
click at [42, 188] on span "Chapter 13 Plan" at bounding box center [41, 188] width 31 height 5
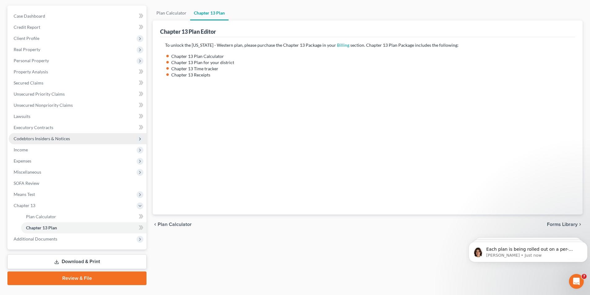
scroll to position [62, 0]
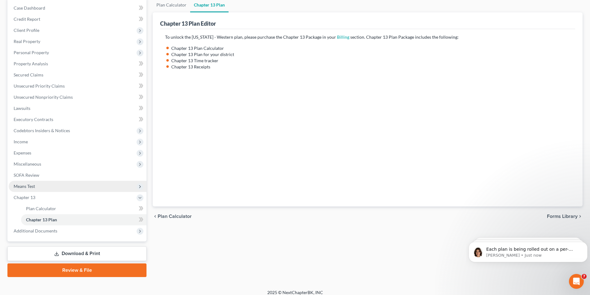
click at [28, 189] on span "Means Test" at bounding box center [78, 186] width 138 height 11
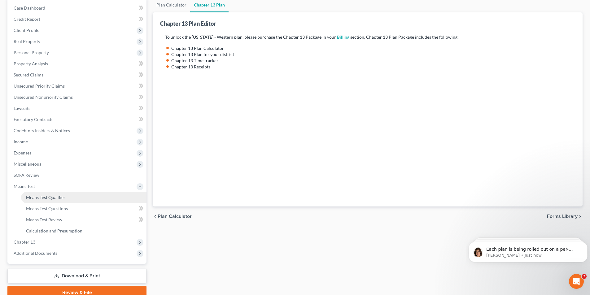
click at [58, 200] on link "Means Test Qualifier" at bounding box center [83, 197] width 125 height 11
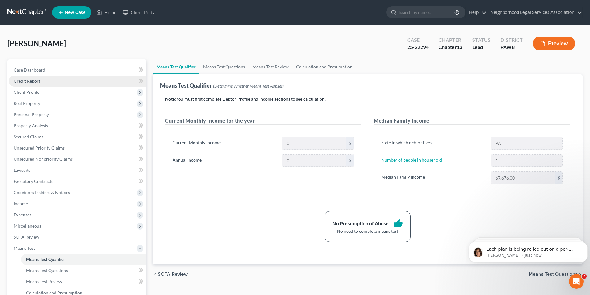
click at [32, 80] on span "Credit Report" at bounding box center [27, 80] width 27 height 5
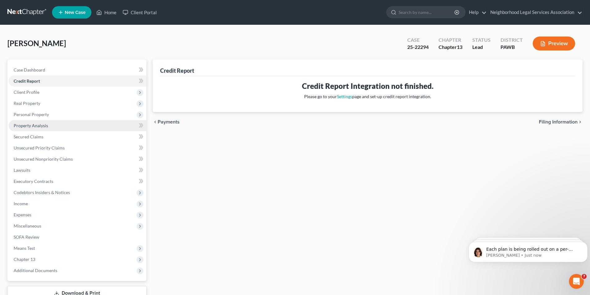
click at [30, 128] on link "Property Analysis" at bounding box center [78, 125] width 138 height 11
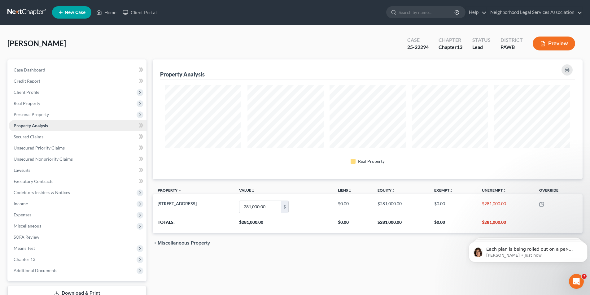
scroll to position [120, 430]
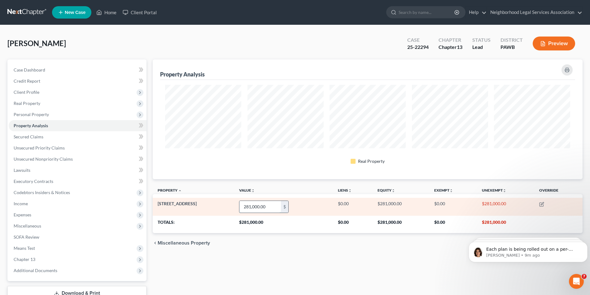
click at [273, 207] on input "281,000.00" at bounding box center [259, 207] width 41 height 12
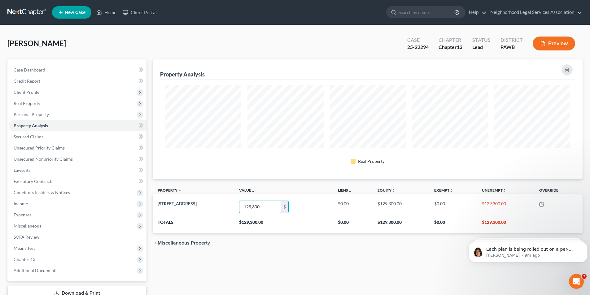
type input "129,300"
click at [287, 257] on div "Property Analysis Real Property Property unfold_more expand_more expand_less Va…" at bounding box center [367, 187] width 436 height 257
click at [37, 71] on span "Case Dashboard" at bounding box center [30, 69] width 32 height 5
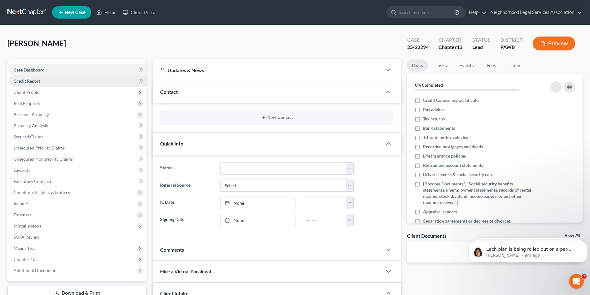
click at [29, 81] on span "Credit Report" at bounding box center [27, 80] width 27 height 5
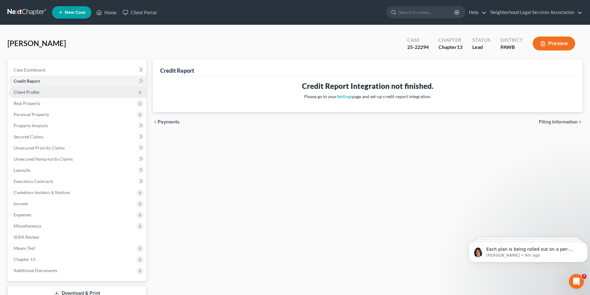
click at [28, 93] on span "Client Profile" at bounding box center [27, 91] width 26 height 5
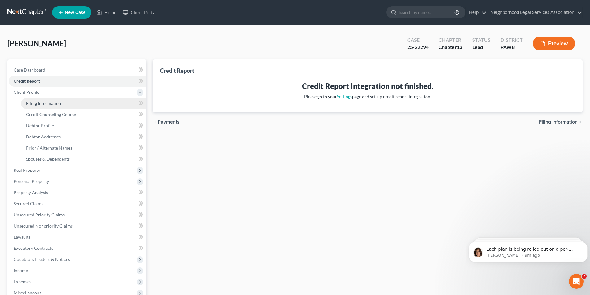
click at [36, 102] on span "Filing Information" at bounding box center [43, 103] width 35 height 5
select select "1"
select select "0"
select select "3"
select select "69"
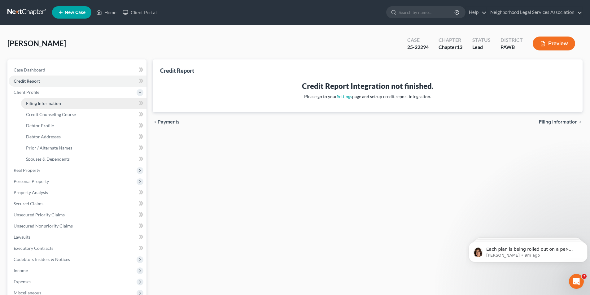
select select "0"
select select "39"
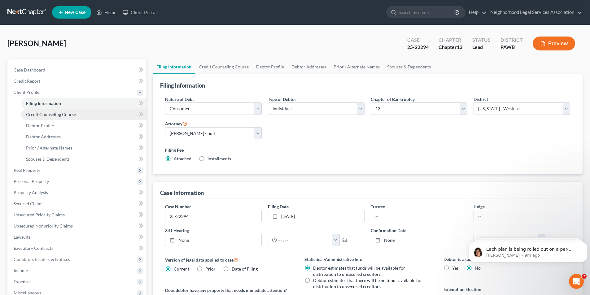
click at [56, 115] on span "Credit Counseling Course" at bounding box center [51, 114] width 50 height 5
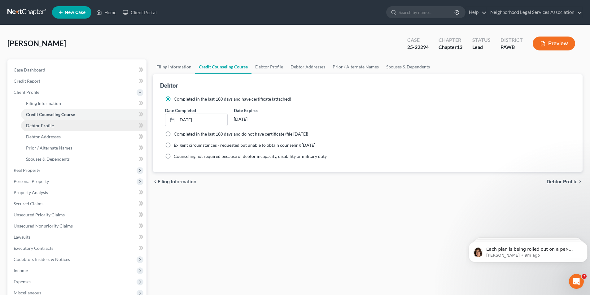
click at [47, 124] on span "Debtor Profile" at bounding box center [40, 125] width 28 height 5
select select "0"
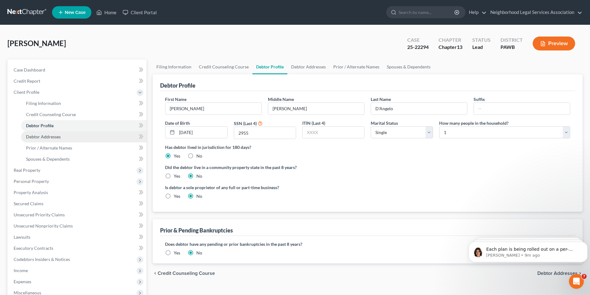
click at [46, 137] on span "Debtor Addresses" at bounding box center [43, 136] width 35 height 5
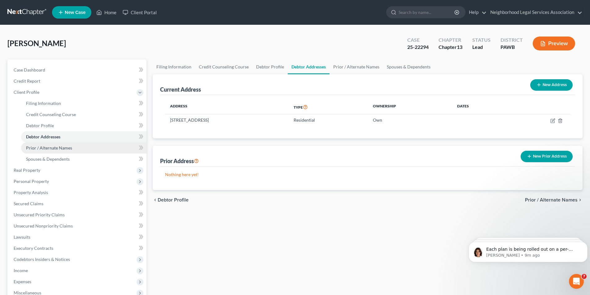
click at [46, 145] on span "Prior / Alternate Names" at bounding box center [49, 147] width 46 height 5
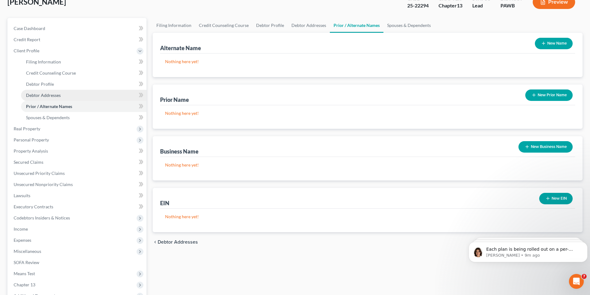
scroll to position [19, 0]
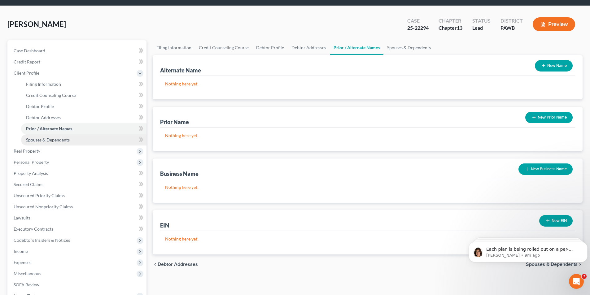
click at [41, 139] on span "Spouses & Dependents" at bounding box center [48, 139] width 44 height 5
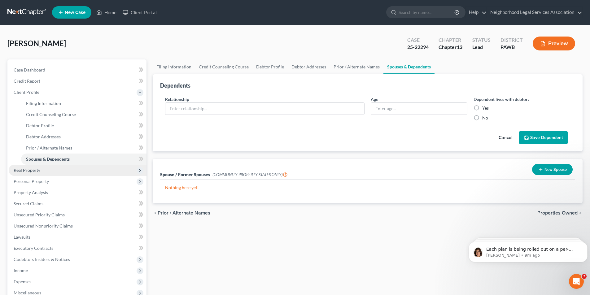
click at [28, 169] on span "Real Property" at bounding box center [27, 169] width 27 height 5
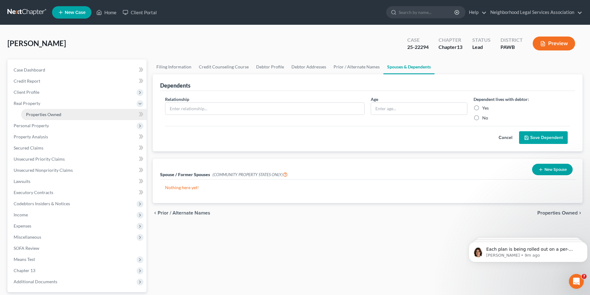
click at [37, 115] on span "Properties Owned" at bounding box center [43, 114] width 35 height 5
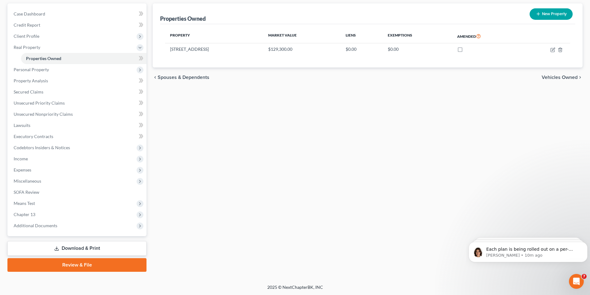
scroll to position [56, 0]
click at [36, 100] on span "Unsecured Priority Claims" at bounding box center [39, 102] width 51 height 5
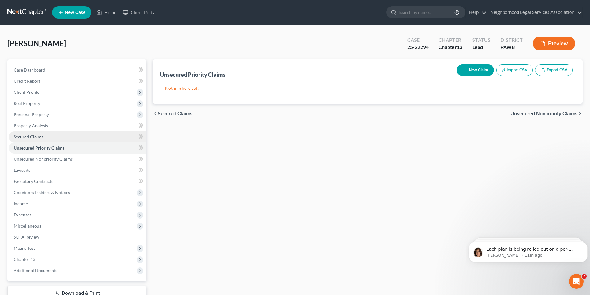
click at [34, 135] on span "Secured Claims" at bounding box center [29, 136] width 30 height 5
click at [472, 67] on button "New Claim" at bounding box center [474, 69] width 37 height 11
select select "0"
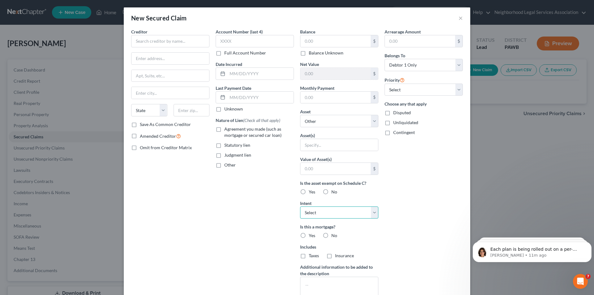
drag, startPoint x: 372, startPoint y: 216, endPoint x: 393, endPoint y: 210, distance: 21.4
click at [372, 216] on select "Select Surrender Redeem Reaffirm Avoid Other" at bounding box center [339, 212] width 78 height 12
click at [408, 204] on div "Arrearage Amount $ Belongs To * Select Debtor 1 Only Debtor 2 Only Debtor 1 And…" at bounding box center [424, 166] width 84 height 276
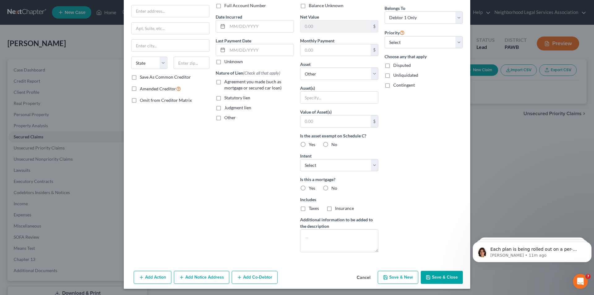
scroll to position [49, 0]
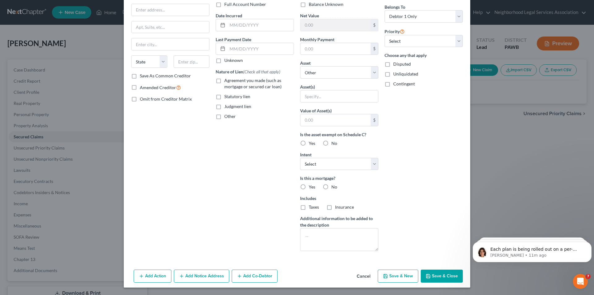
click at [309, 185] on label "Yes" at bounding box center [312, 187] width 6 height 6
click at [311, 185] on input "Yes" at bounding box center [313, 186] width 4 height 4
radio input "true"
click at [397, 186] on div "Arrearage Amount $ Belongs To * Select Debtor 1 Only Debtor 2 Only Debtor 1 And…" at bounding box center [424, 118] width 84 height 276
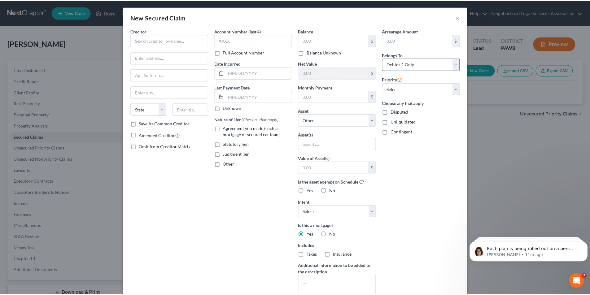
scroll to position [0, 0]
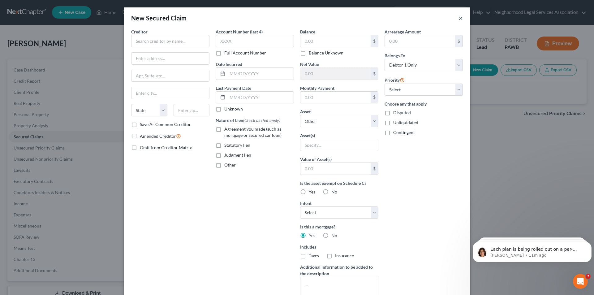
click at [459, 19] on button "×" at bounding box center [461, 17] width 4 height 7
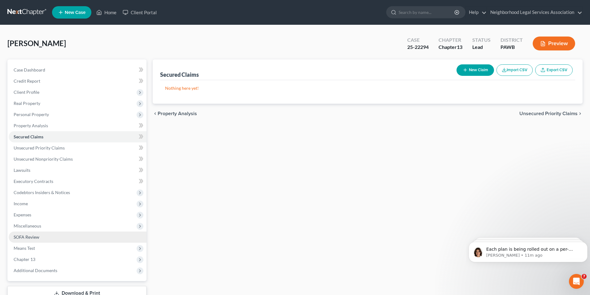
click at [25, 236] on span "SOFA Review" at bounding box center [27, 236] width 26 height 5
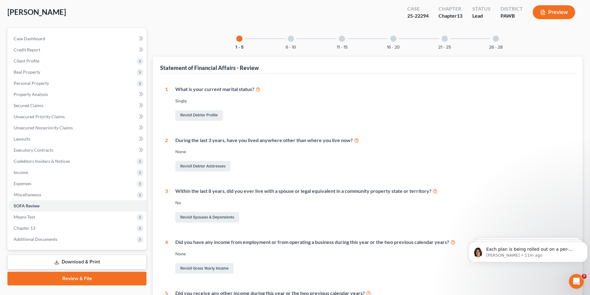
scroll to position [31, 0]
click at [28, 221] on span "Means Test" at bounding box center [78, 217] width 138 height 11
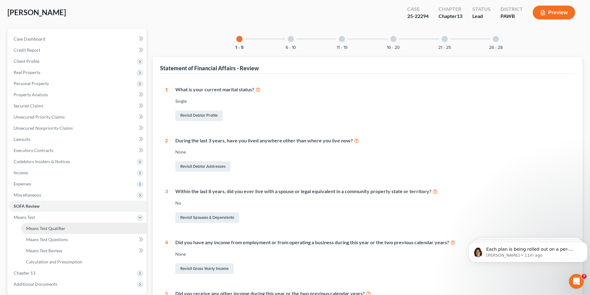
scroll to position [62, 0]
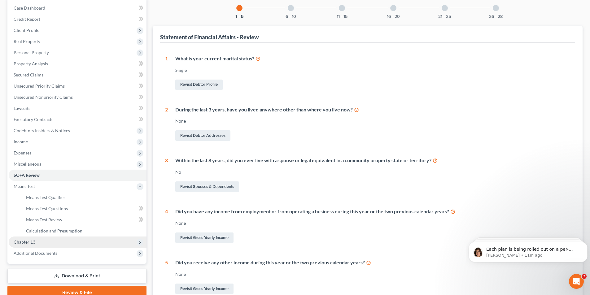
click at [29, 242] on span "Chapter 13" at bounding box center [25, 241] width 22 height 5
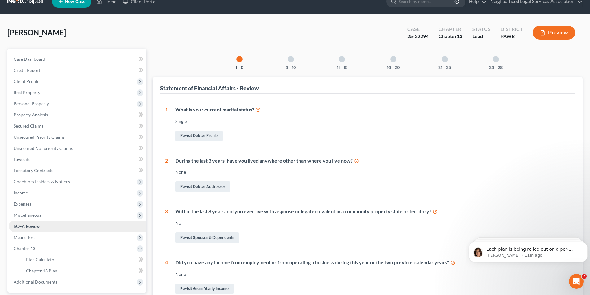
scroll to position [0, 0]
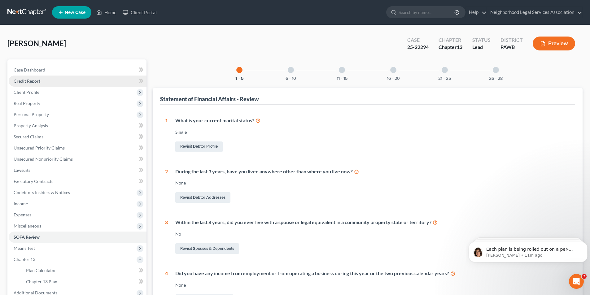
click at [32, 78] on link "Credit Report" at bounding box center [78, 81] width 138 height 11
